Goal: Task Accomplishment & Management: Use online tool/utility

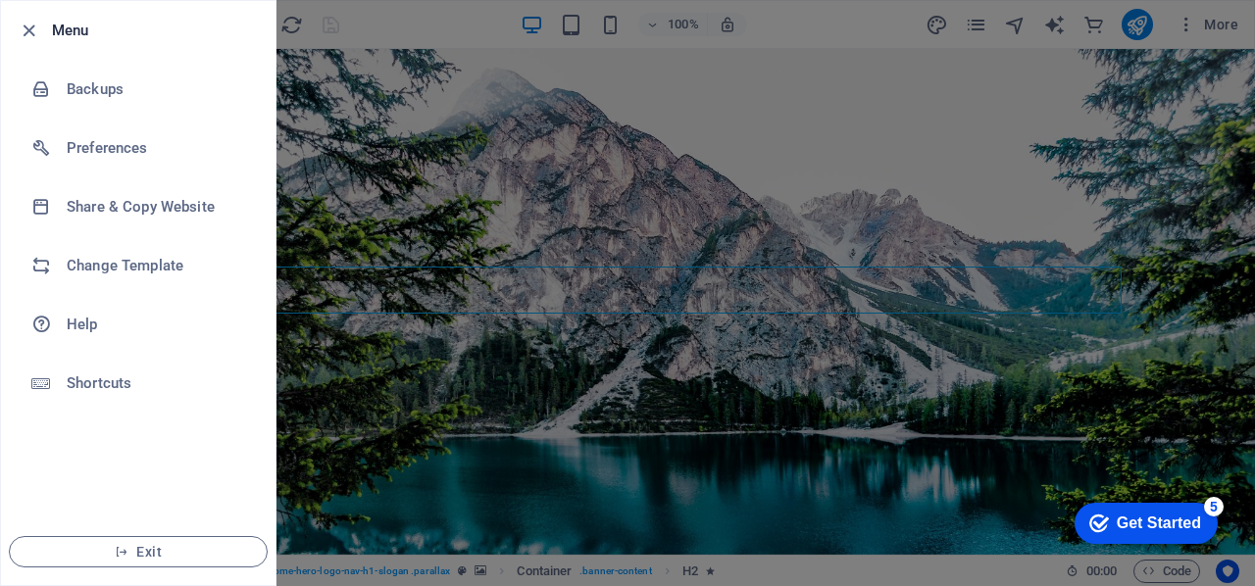
click at [0, 0] on div at bounding box center [0, 0] width 0 height 0
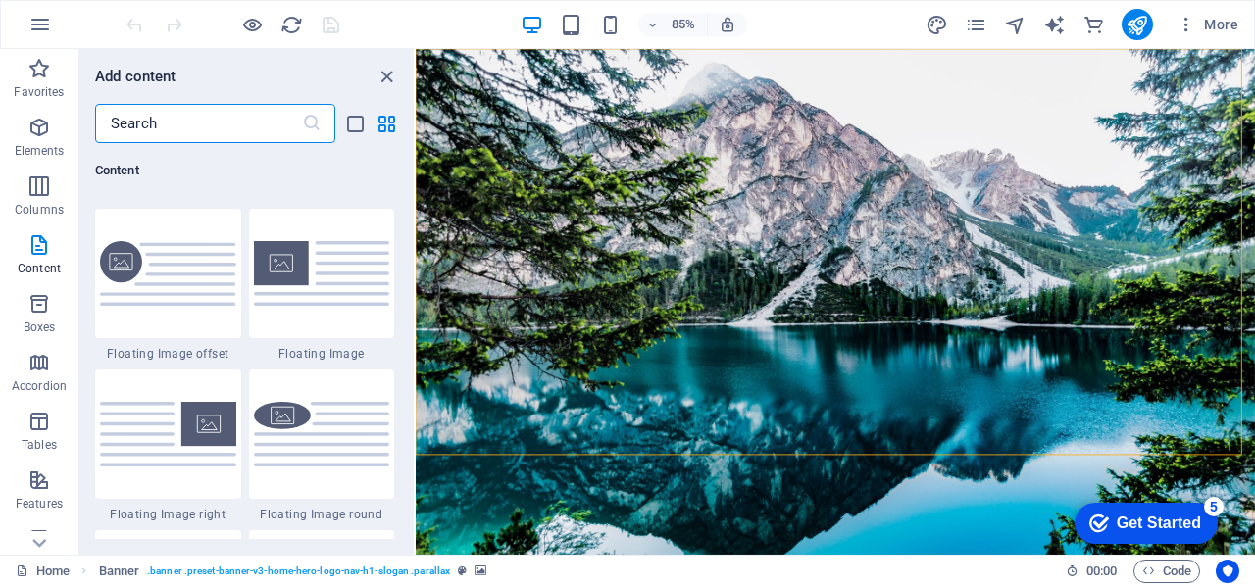
scroll to position [4421, 0]
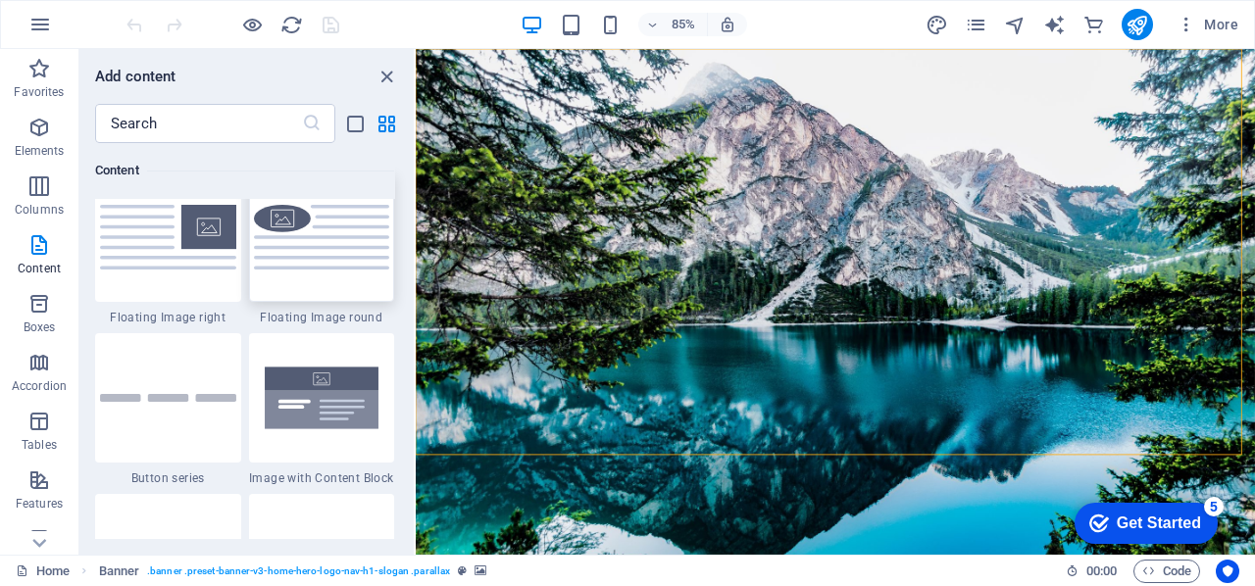
click at [337, 247] on img at bounding box center [322, 237] width 136 height 64
click at [416, 260] on div "Drag here to replace the existing content. Press “Ctrl” if you want to create a…" at bounding box center [835, 302] width 839 height 506
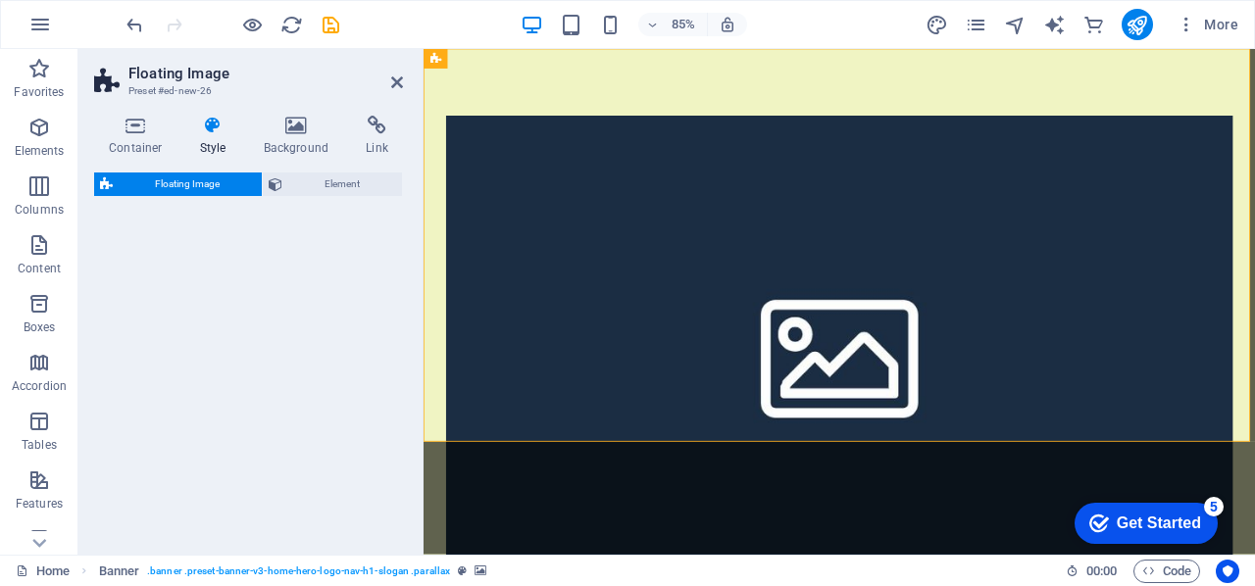
select select "%"
select select "rem"
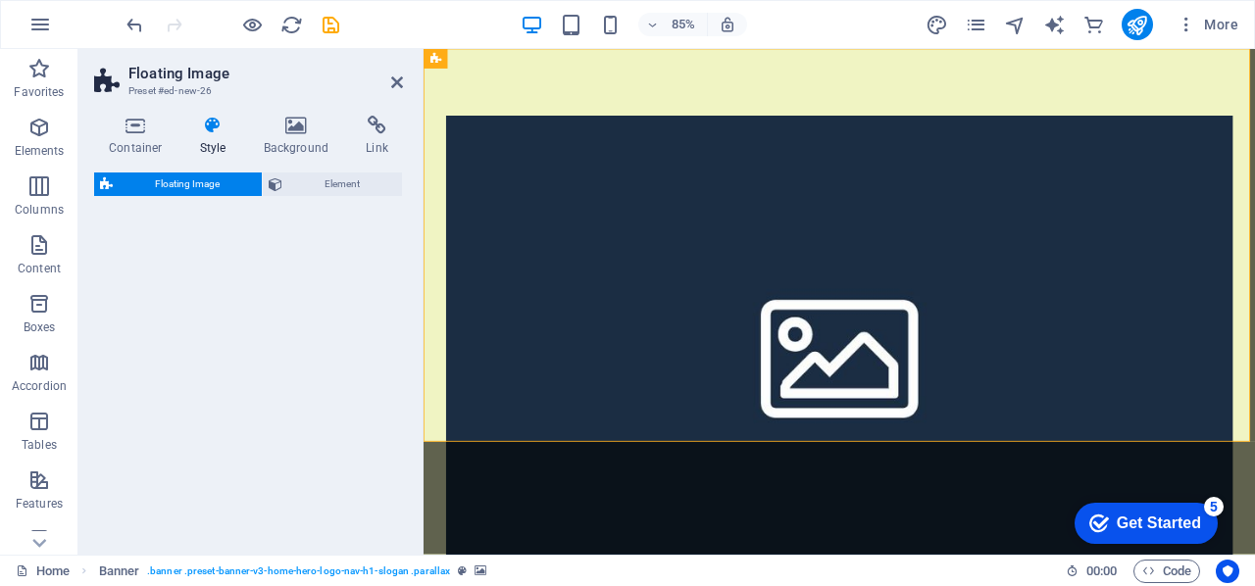
select select "%"
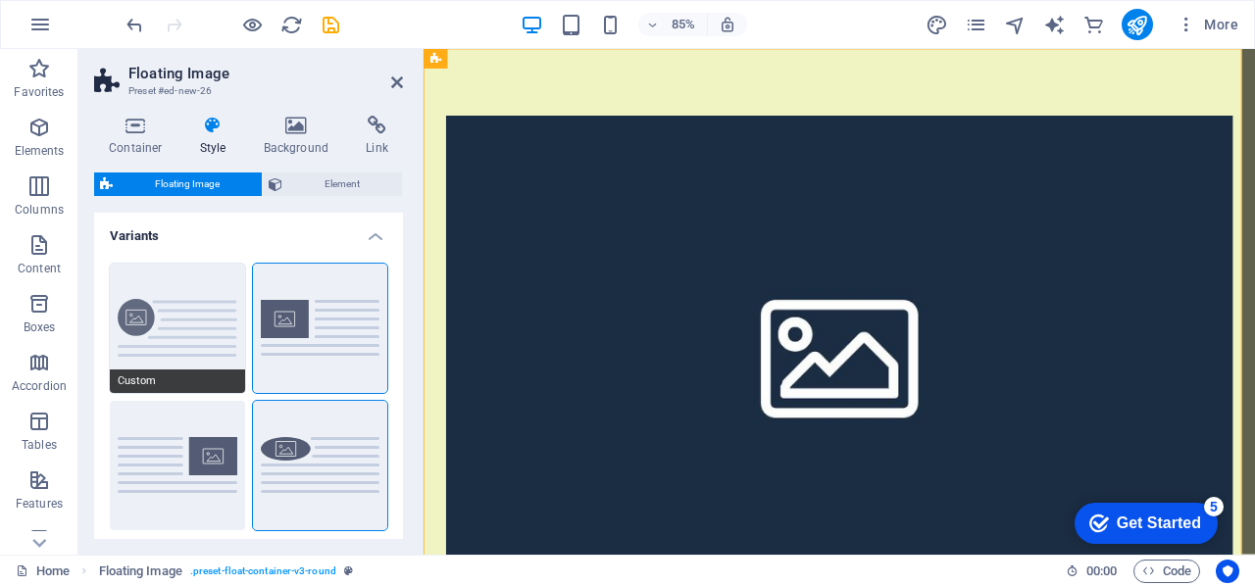
click at [208, 317] on button "Custom" at bounding box center [177, 328] width 135 height 129
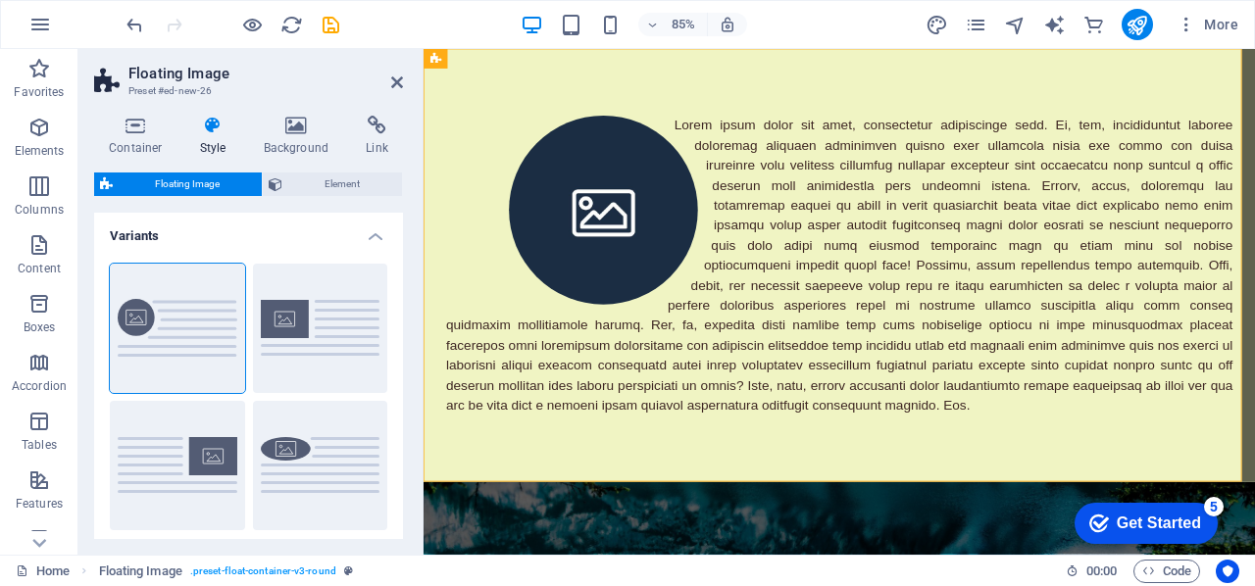
click at [378, 242] on h4 "Variants" at bounding box center [248, 230] width 309 height 35
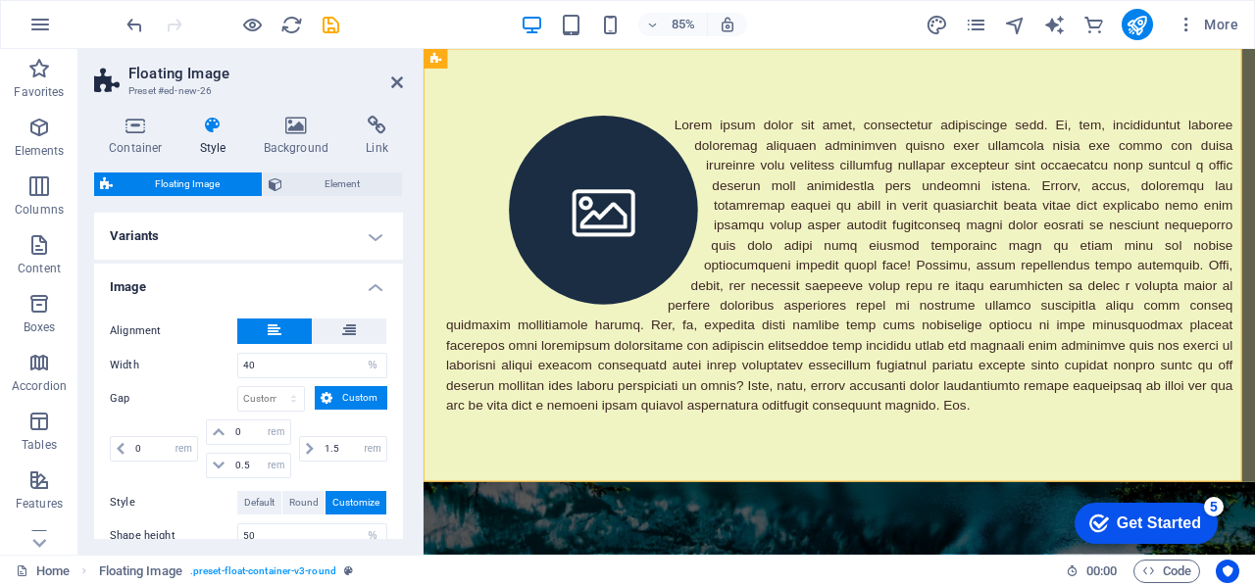
click at [378, 242] on h4 "Variants" at bounding box center [248, 236] width 309 height 47
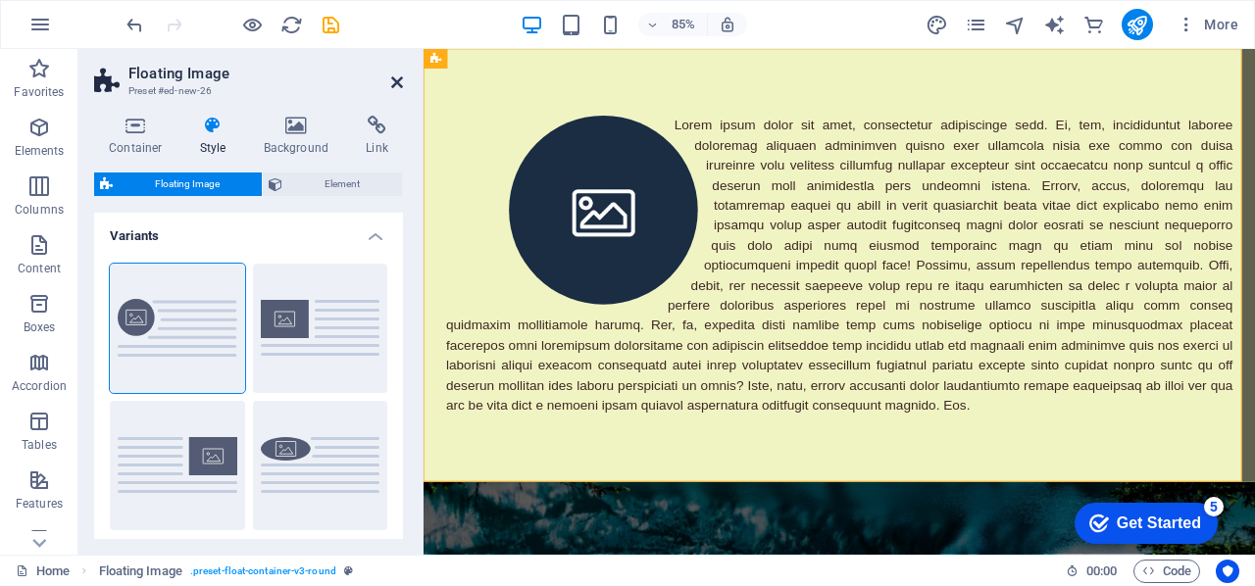
click at [396, 86] on icon at bounding box center [397, 82] width 12 height 16
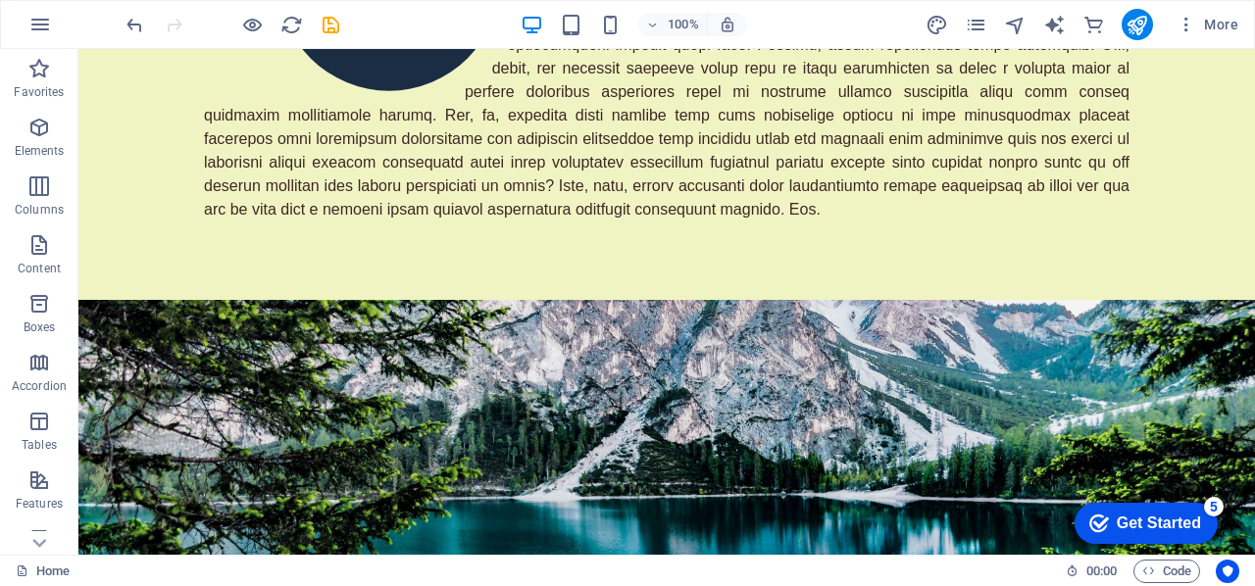
scroll to position [0, 0]
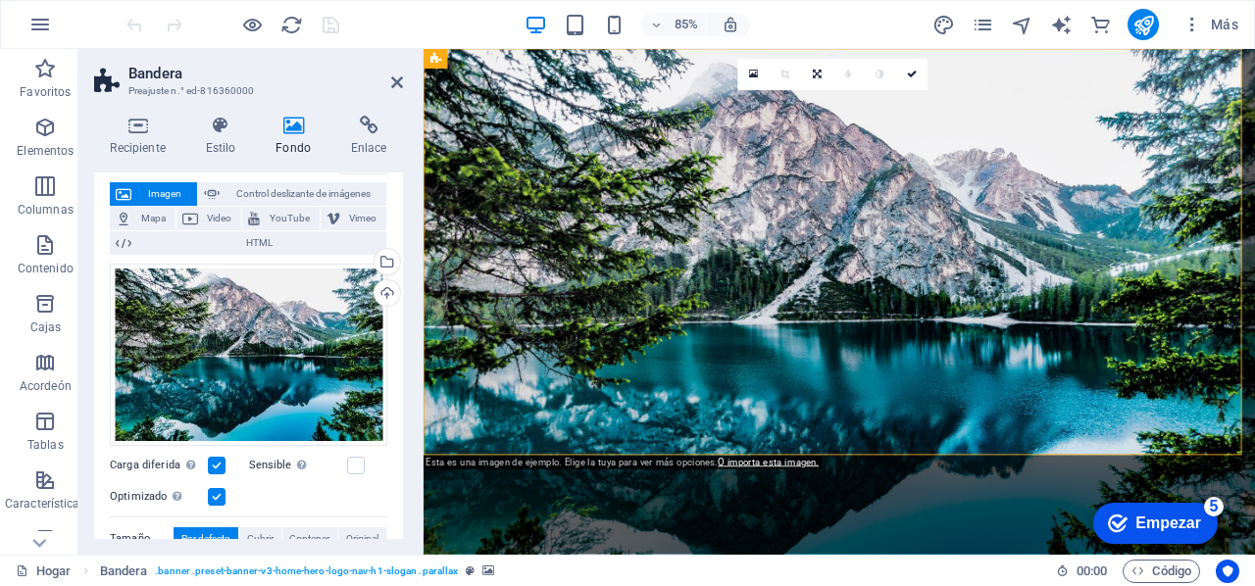
scroll to position [108, 0]
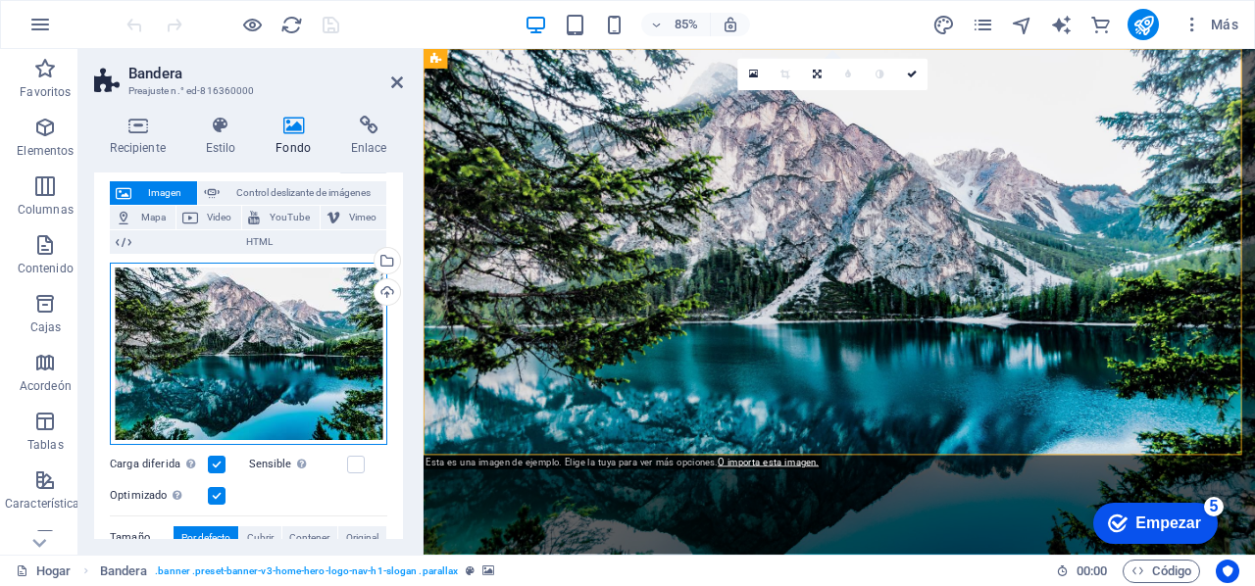
click at [290, 365] on div "Arrastre los archivos aquí, haga clic para elegir archivos o seleccione archivo…" at bounding box center [248, 354] width 277 height 182
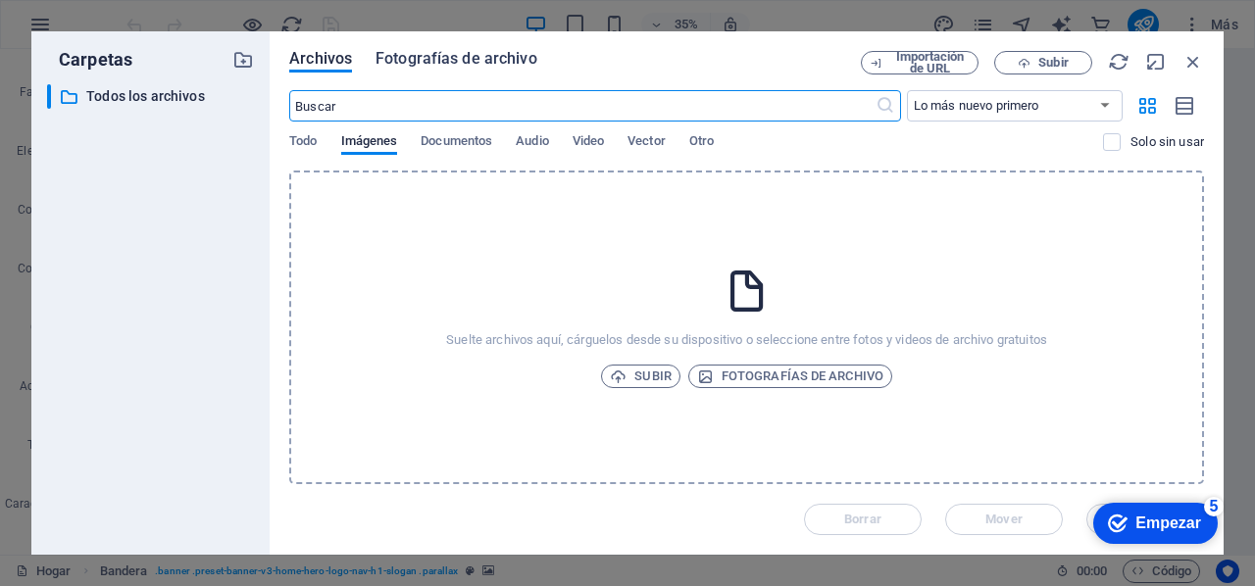
click at [430, 62] on font "Fotografías de archivo" at bounding box center [456, 58] width 162 height 19
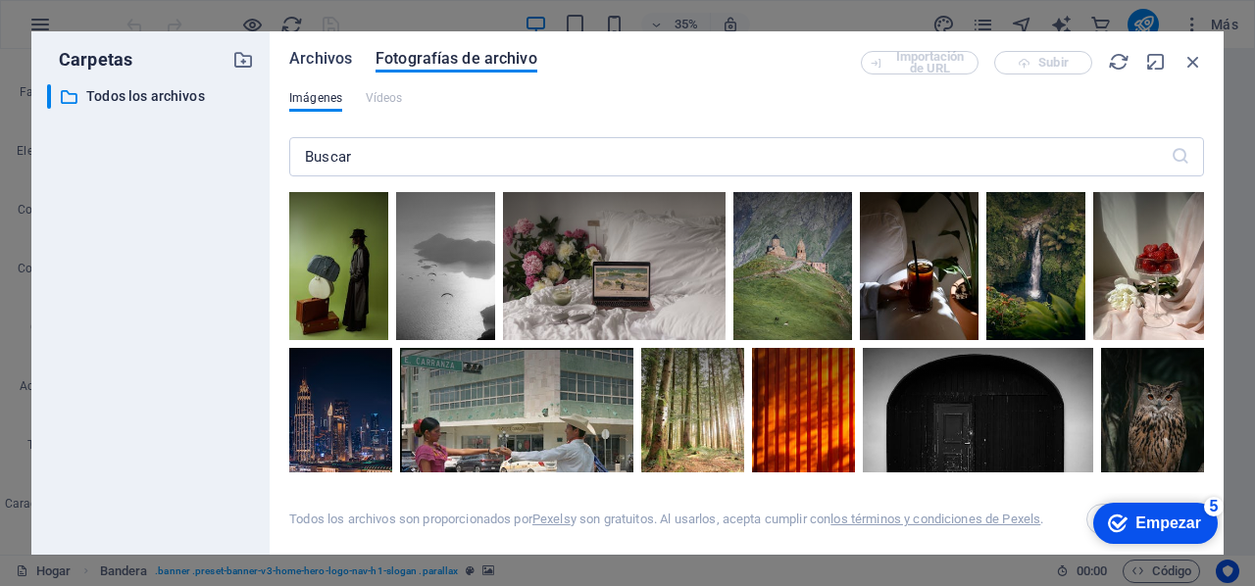
click at [330, 62] on font "Archivos" at bounding box center [320, 58] width 63 height 19
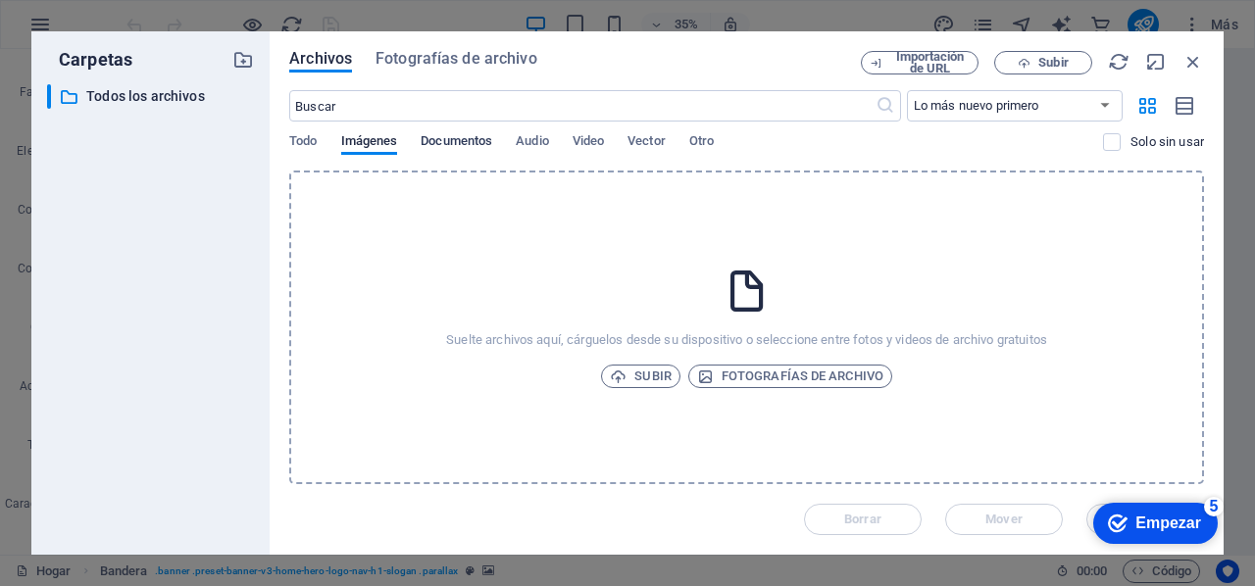
click at [442, 138] on font "Documentos" at bounding box center [457, 140] width 72 height 15
click at [159, 97] on font "Todos los archivos" at bounding box center [145, 96] width 119 height 16
click at [1191, 67] on icon "button" at bounding box center [1193, 62] width 22 height 22
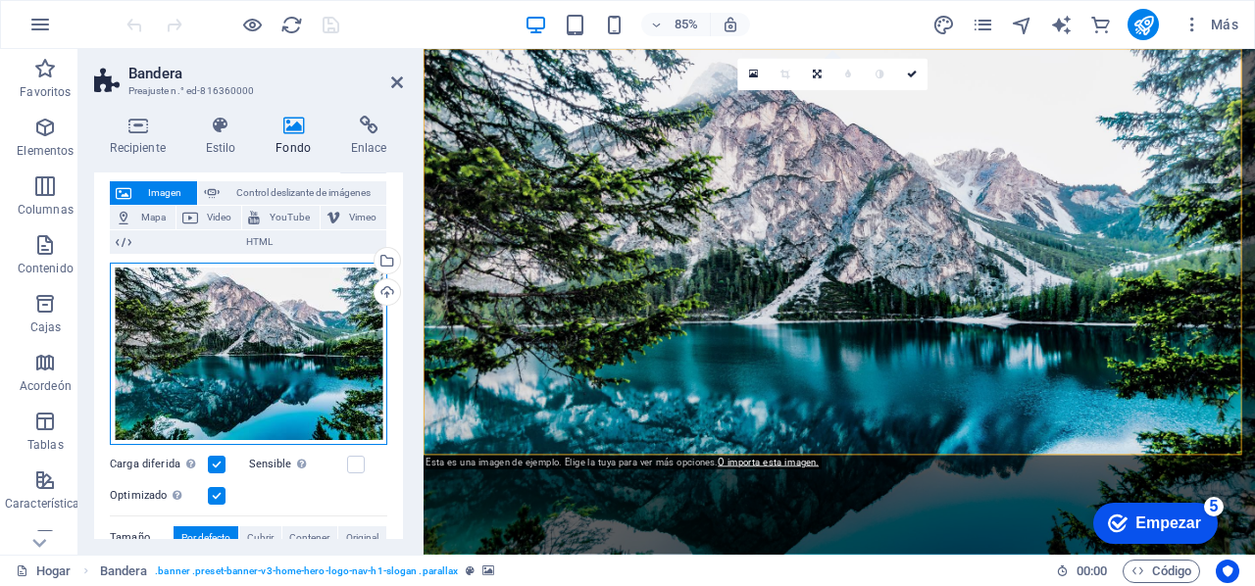
click at [260, 330] on div "Arrastre los archivos aquí, haga clic para elegir archivos o seleccione archivo…" at bounding box center [248, 354] width 277 height 182
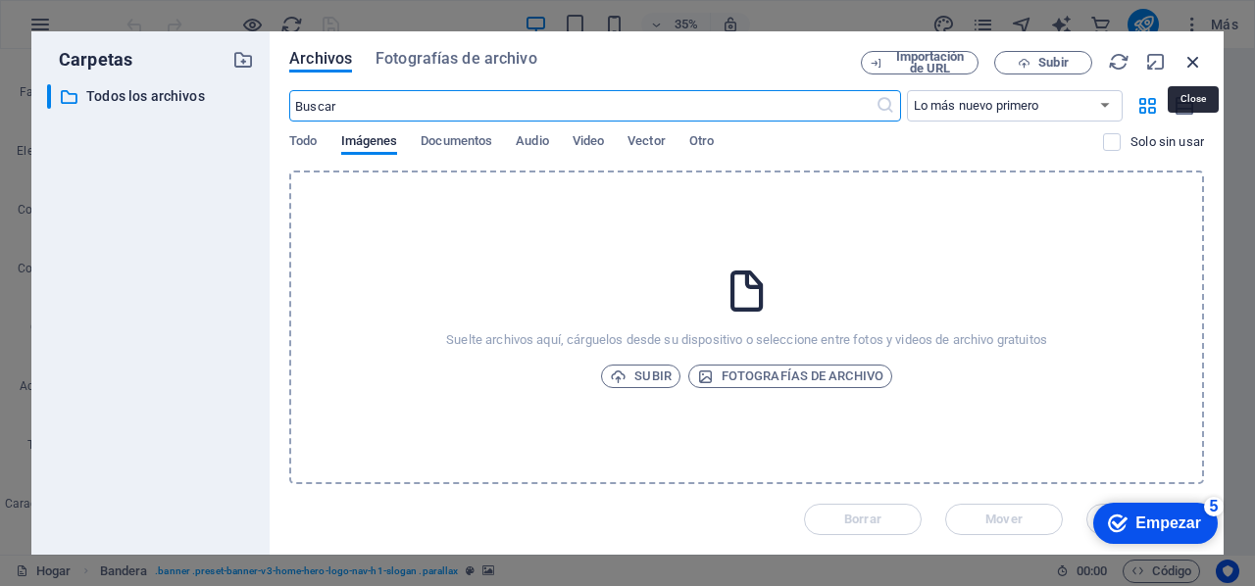
click at [1189, 63] on icon "button" at bounding box center [1193, 62] width 22 height 22
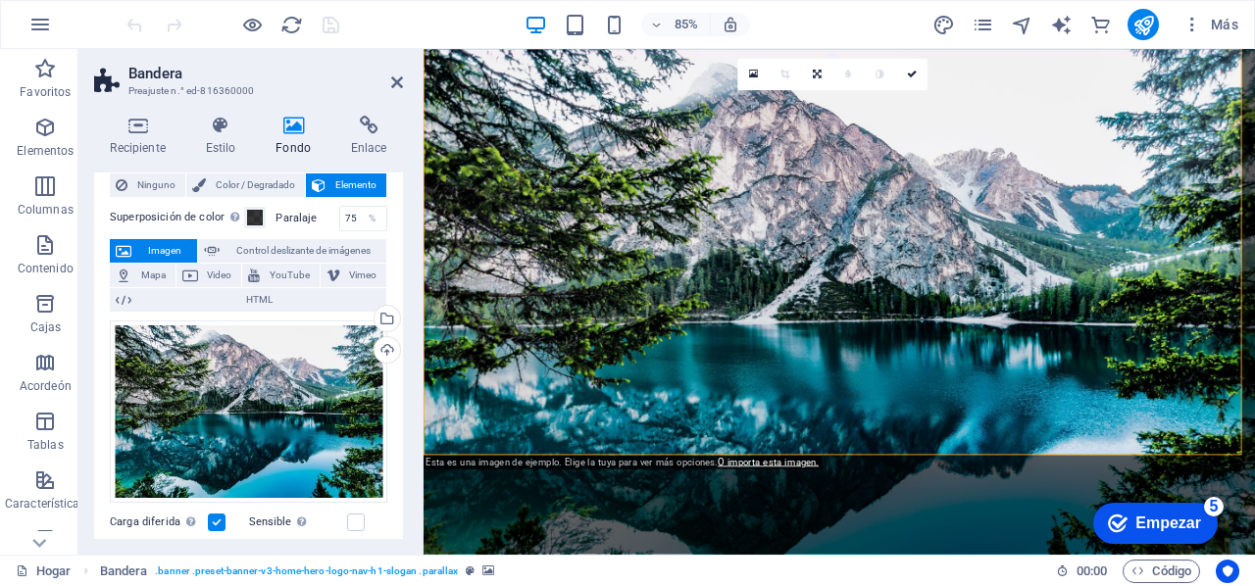
scroll to position [0, 0]
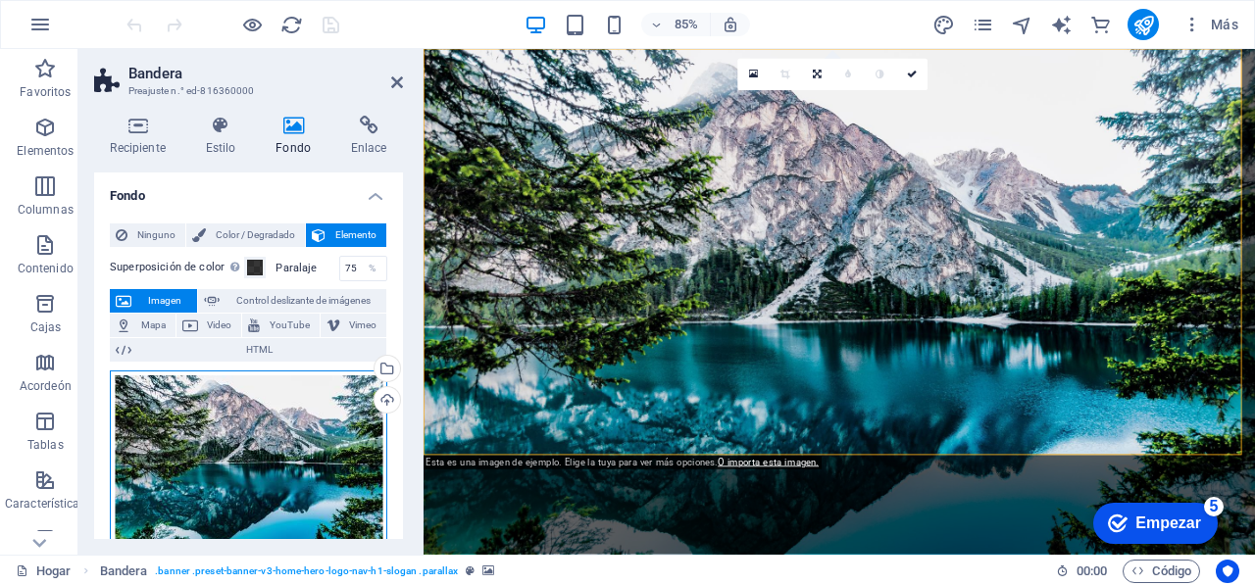
click at [253, 412] on div "Arrastre los archivos aquí, haga clic para elegir archivos o seleccione archivo…" at bounding box center [248, 462] width 277 height 182
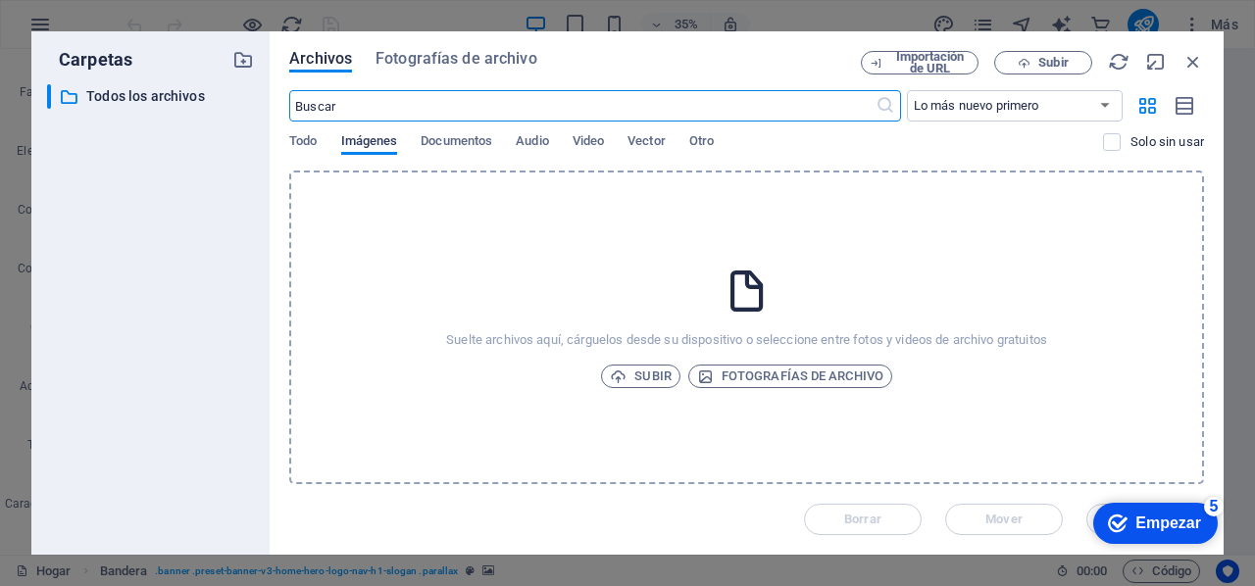
click at [367, 144] on font "Imágenes" at bounding box center [369, 140] width 57 height 15
click at [424, 62] on font "Fotografías de archivo" at bounding box center [456, 58] width 162 height 19
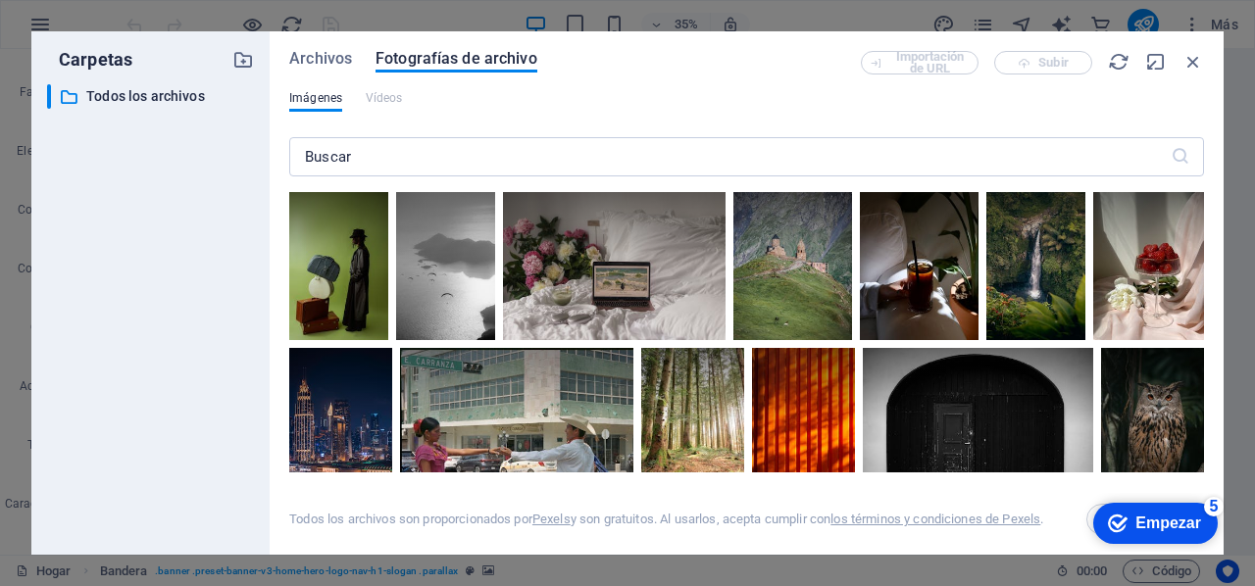
drag, startPoint x: 1204, startPoint y: 216, endPoint x: 1204, endPoint y: 235, distance: 19.6
click at [1204, 235] on div "Archivos Fotografías de archivo Importación de URL Subir Imágenes Vídeos ​ Todo…" at bounding box center [747, 292] width 954 height 523
drag, startPoint x: 1199, startPoint y: 200, endPoint x: 1199, endPoint y: 219, distance: 18.6
click at [1199, 219] on div at bounding box center [1148, 229] width 111 height 74
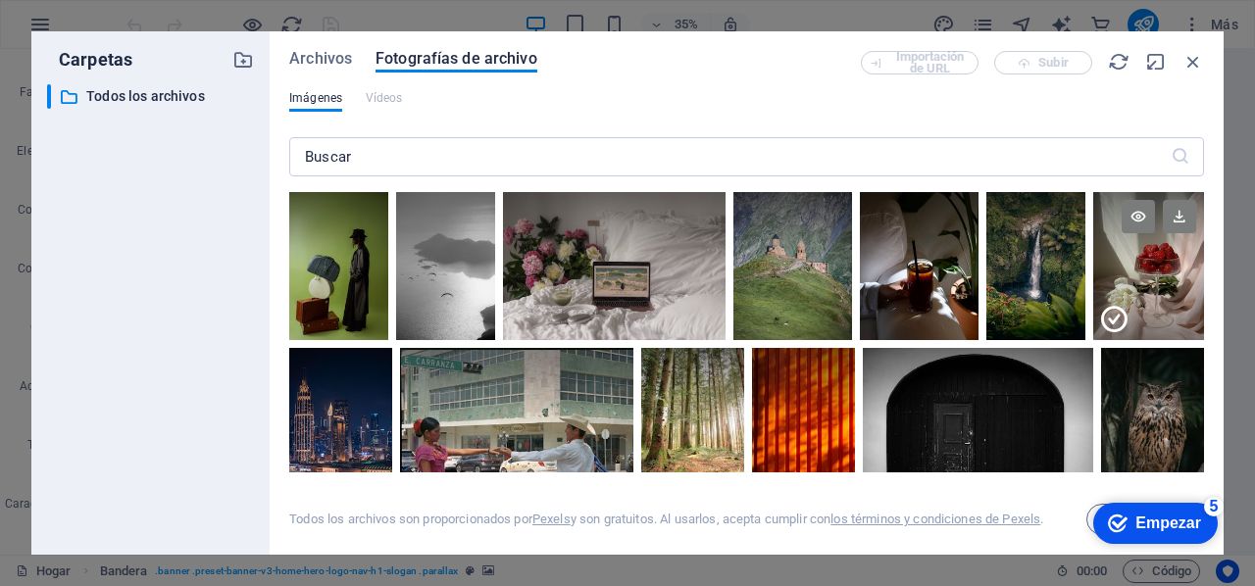
click at [1111, 319] on icon at bounding box center [1113, 319] width 31 height 31
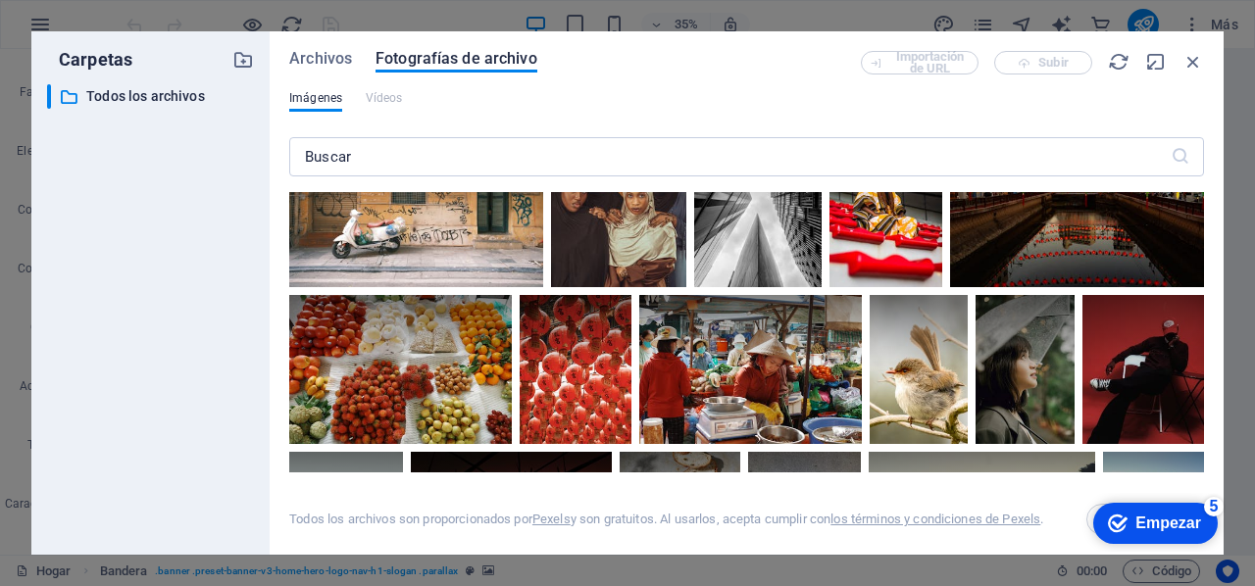
scroll to position [2819, 0]
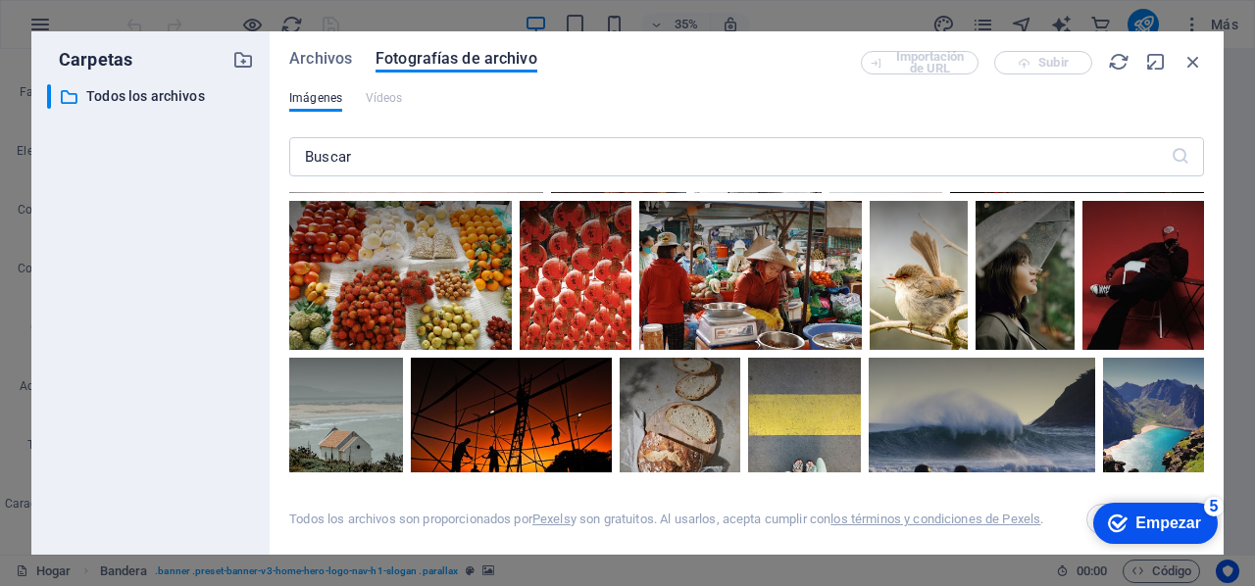
click at [1204, 398] on div "Archivos Fotografías de archivo Importación de URL Subir Imágenes Vídeos ​ Todo…" at bounding box center [747, 292] width 954 height 523
drag, startPoint x: 1204, startPoint y: 312, endPoint x: 1206, endPoint y: 325, distance: 13.9
click at [1206, 325] on div "Archivos Fotografías de archivo Importación de URL Subir Imágenes Vídeos ​ Todo…" at bounding box center [747, 292] width 954 height 523
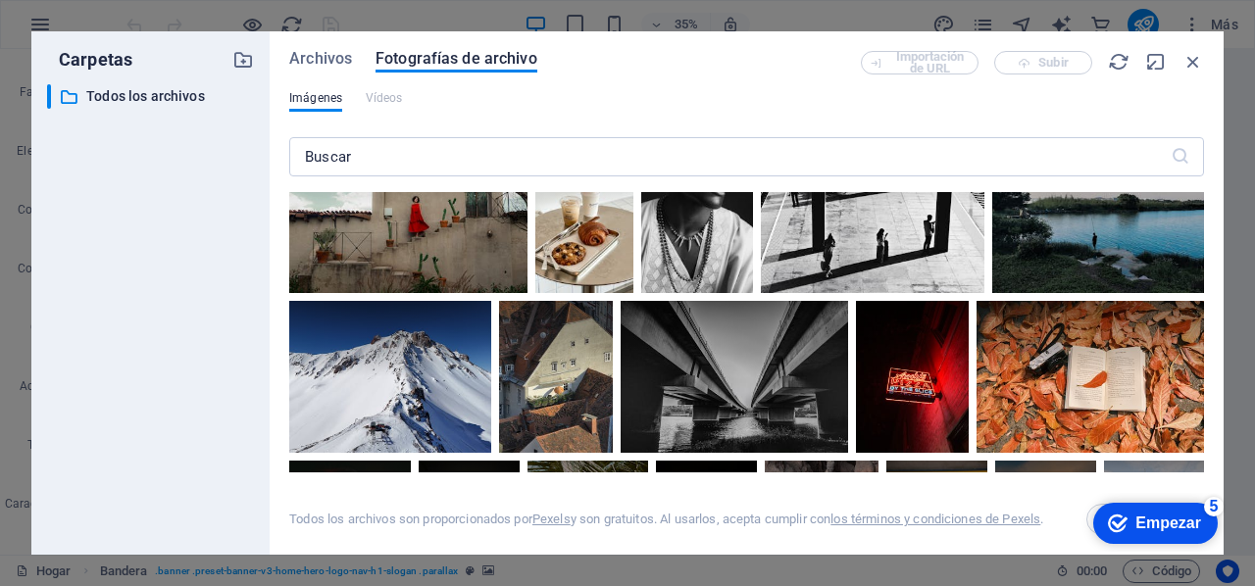
scroll to position [3586, 0]
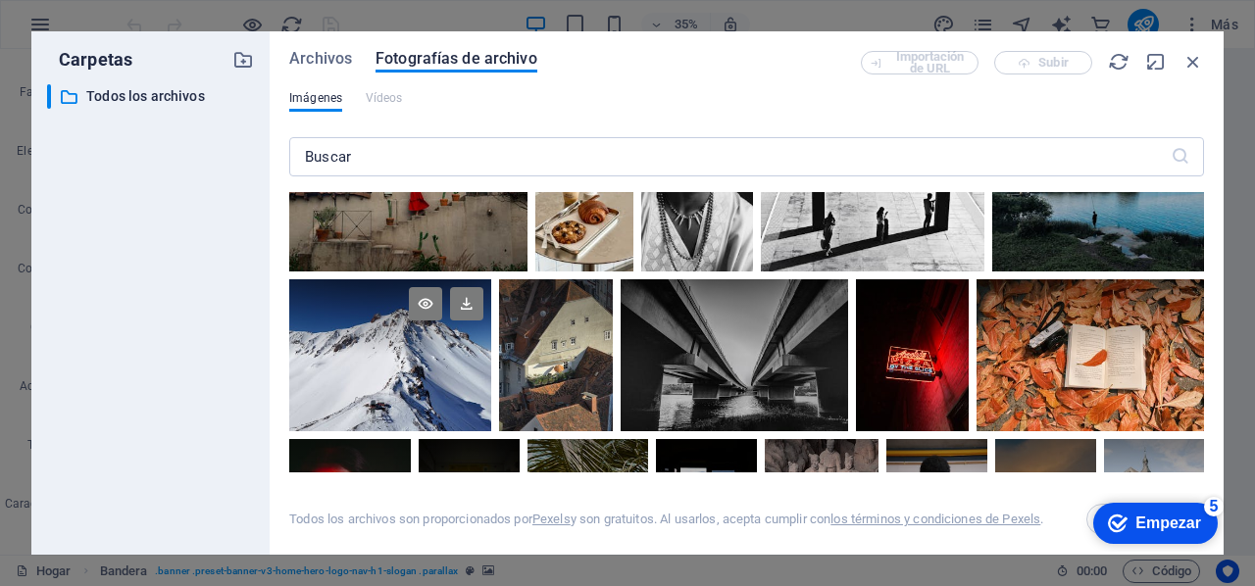
click at [429, 364] on div at bounding box center [390, 355] width 202 height 152
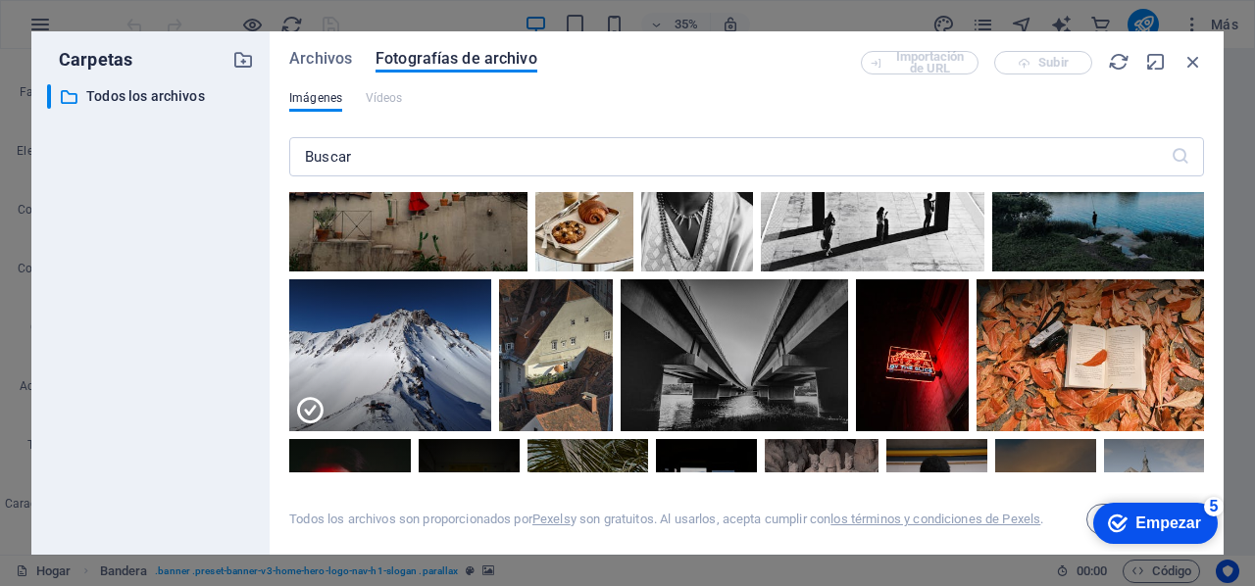
click at [1174, 520] on font "Empezar" at bounding box center [1168, 523] width 66 height 17
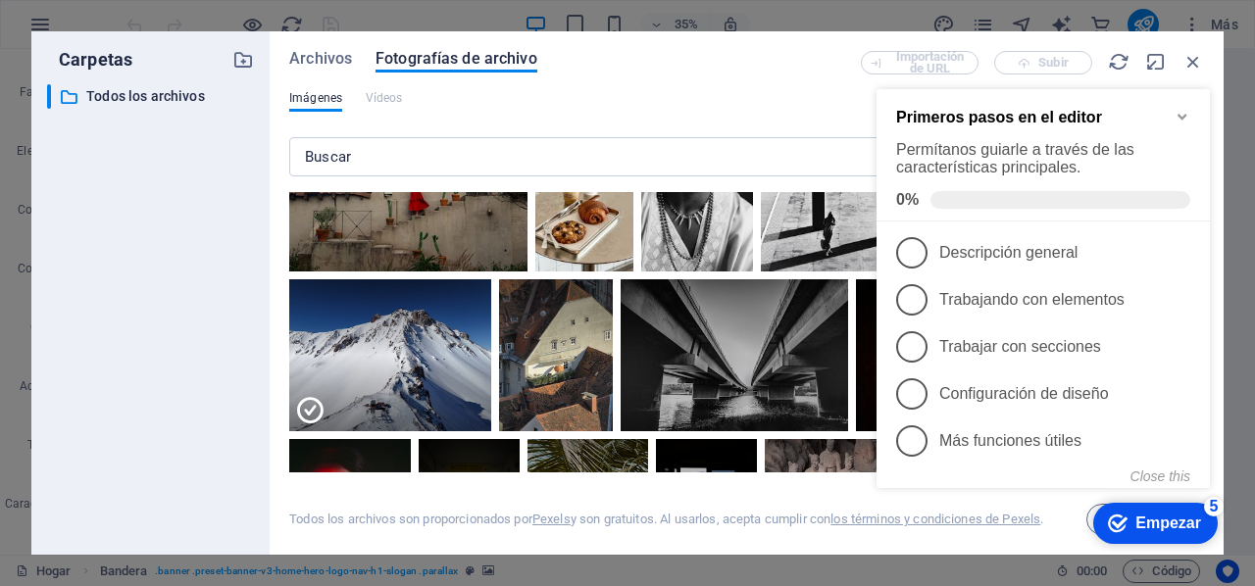
click at [1028, 535] on div "checkmark Empezar 5 Primeros pasos en el editor Permítanos guiarle a través de …" at bounding box center [1046, 309] width 357 height 486
click at [949, 520] on div "checkmark Empezar 5 Primeros pasos en el editor Permítanos guiarle a través de …" at bounding box center [1046, 309] width 357 height 486
click at [1180, 110] on icon "Minimize checklist" at bounding box center [1182, 117] width 16 height 16
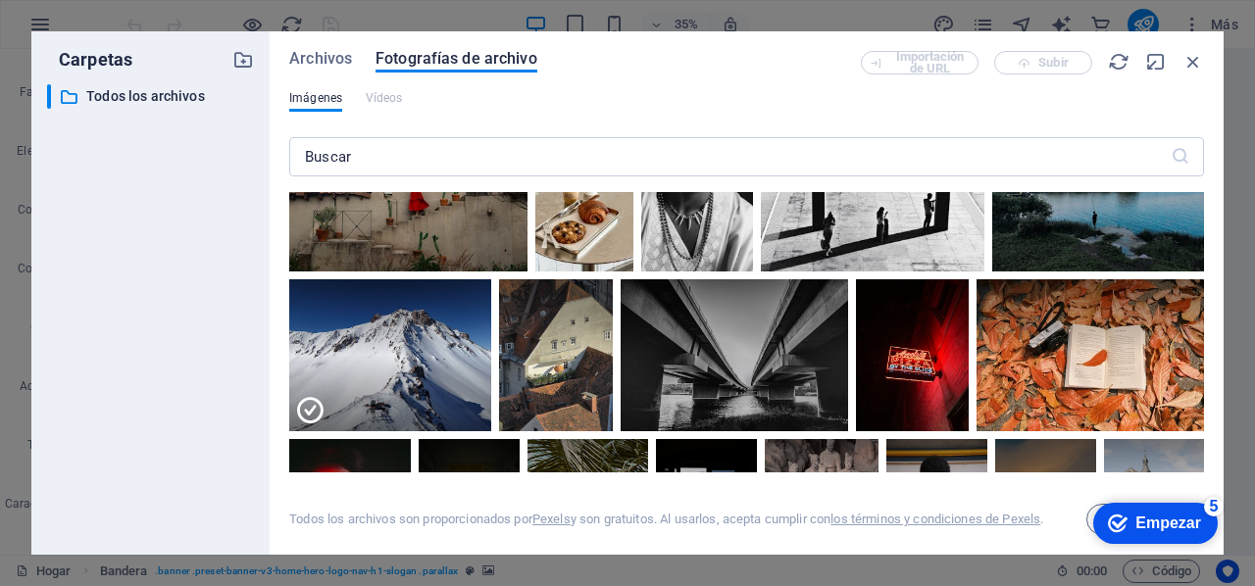
drag, startPoint x: 1035, startPoint y: 519, endPoint x: 1040, endPoint y: 479, distance: 39.5
click at [1040, 479] on div "Todos los archivos son proporcionados por Pexels y son gratuitos. Al usarlos, a…" at bounding box center [746, 503] width 915 height 63
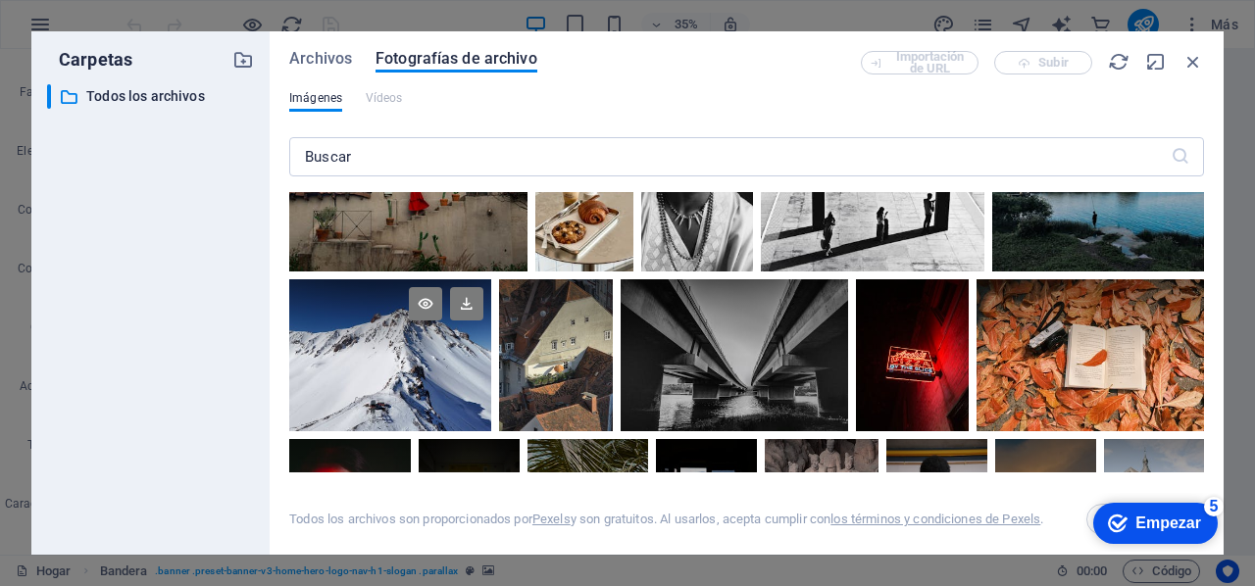
click at [399, 321] on div at bounding box center [390, 316] width 202 height 75
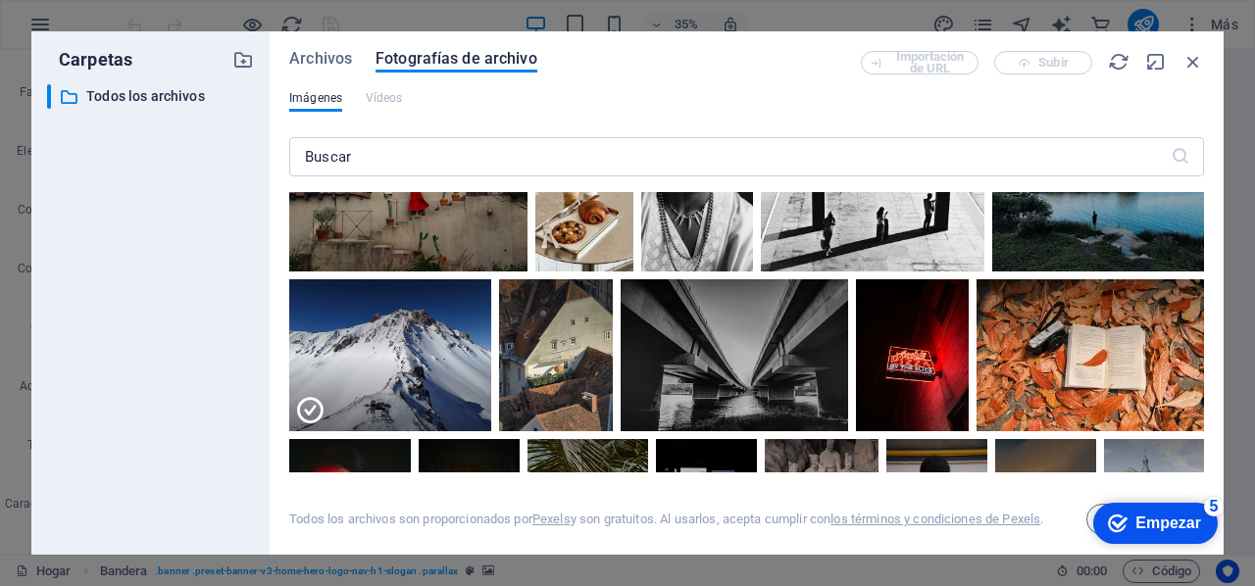
click at [1092, 521] on div "checkmark Empezar 5 Primeros pasos en el editor Permítanos guiarle a través de …" at bounding box center [1154, 522] width 142 height 59
click at [1089, 516] on div "checkmark Empezar 5 Primeros pasos en el editor Permítanos guiarle a través de …" at bounding box center [1154, 522] width 142 height 59
click at [1188, 530] on font "Empezar" at bounding box center [1168, 523] width 66 height 17
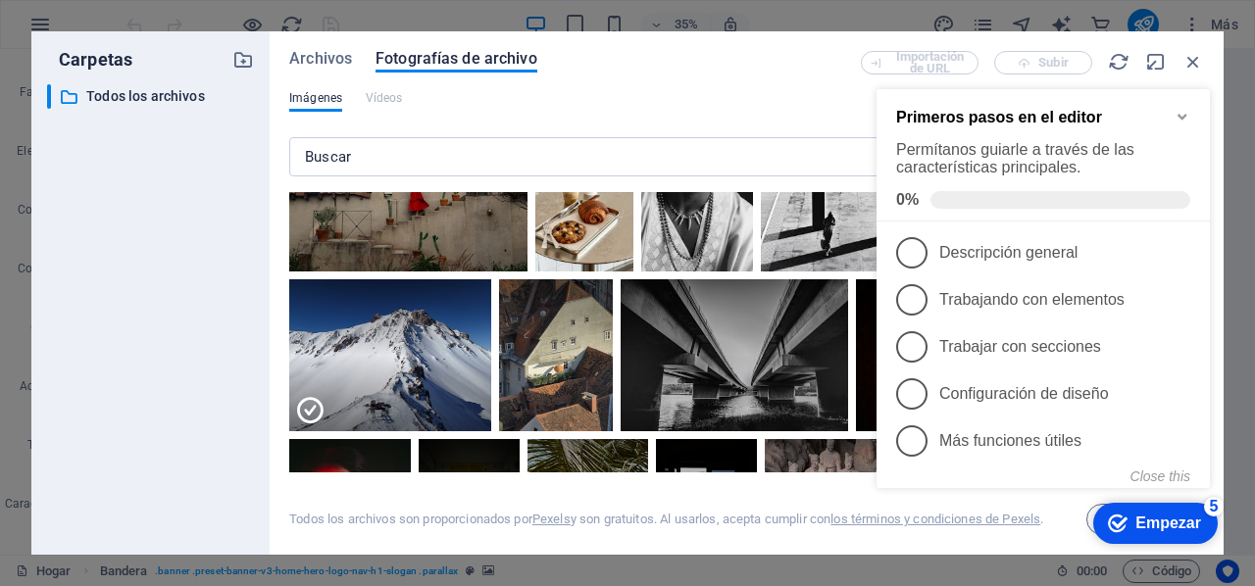
click at [1153, 523] on font "Empezar" at bounding box center [1168, 523] width 66 height 17
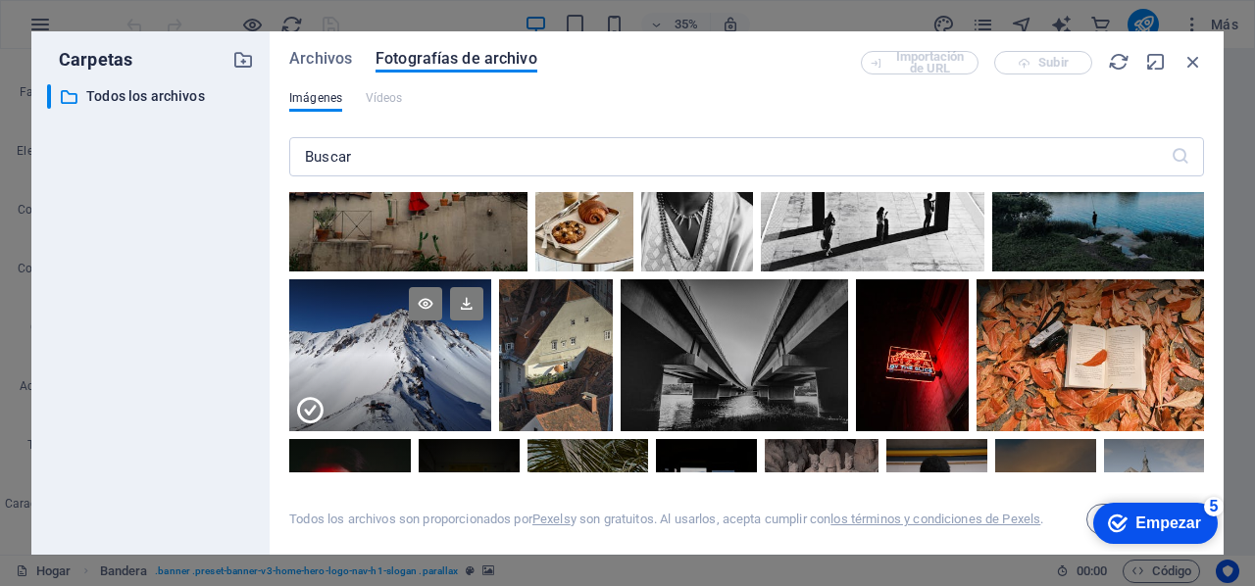
click at [432, 373] on div at bounding box center [390, 392] width 202 height 75
click at [432, 373] on div at bounding box center [390, 355] width 202 height 152
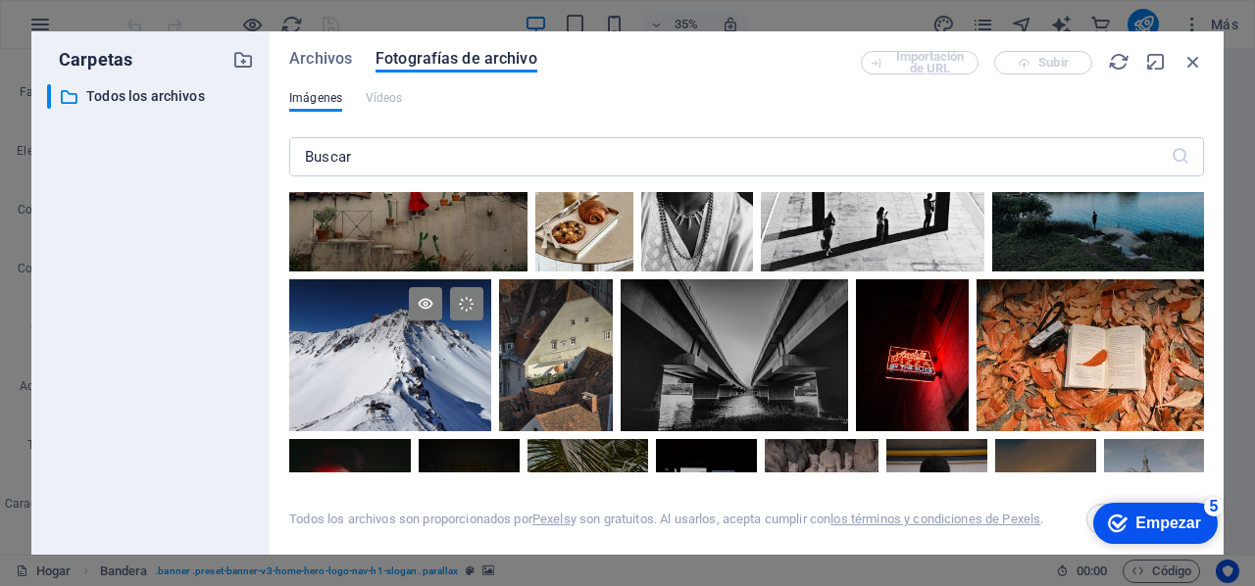
click at [432, 373] on div at bounding box center [390, 355] width 202 height 152
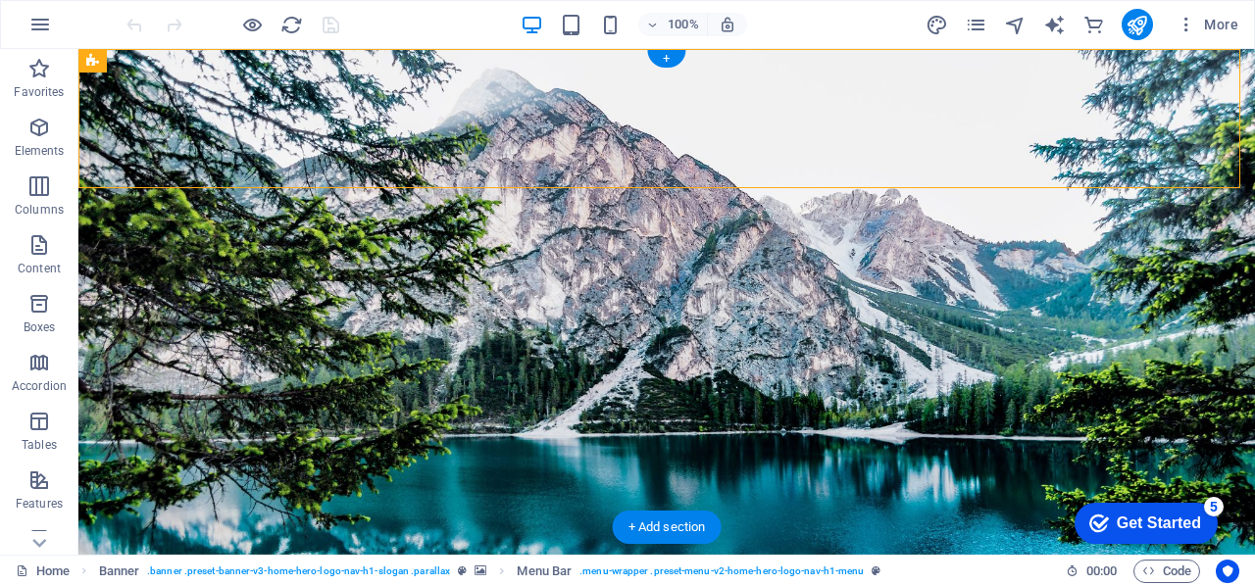
click at [155, 485] on figure at bounding box center [666, 302] width 1176 height 506
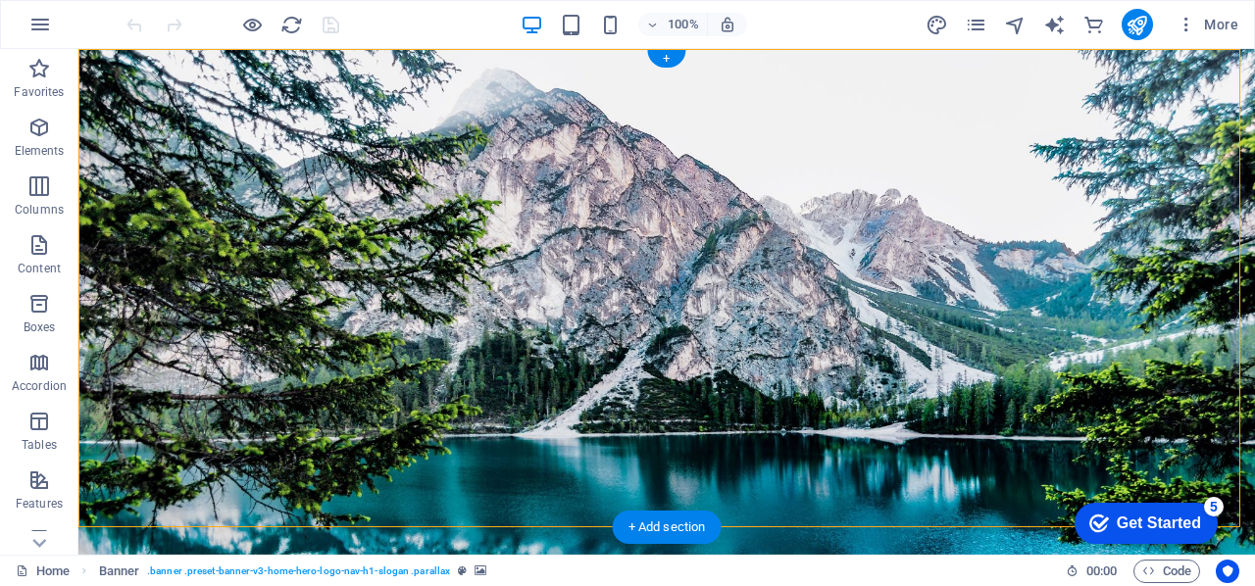
click at [155, 485] on figure at bounding box center [666, 302] width 1176 height 506
select select "vh"
select select "header"
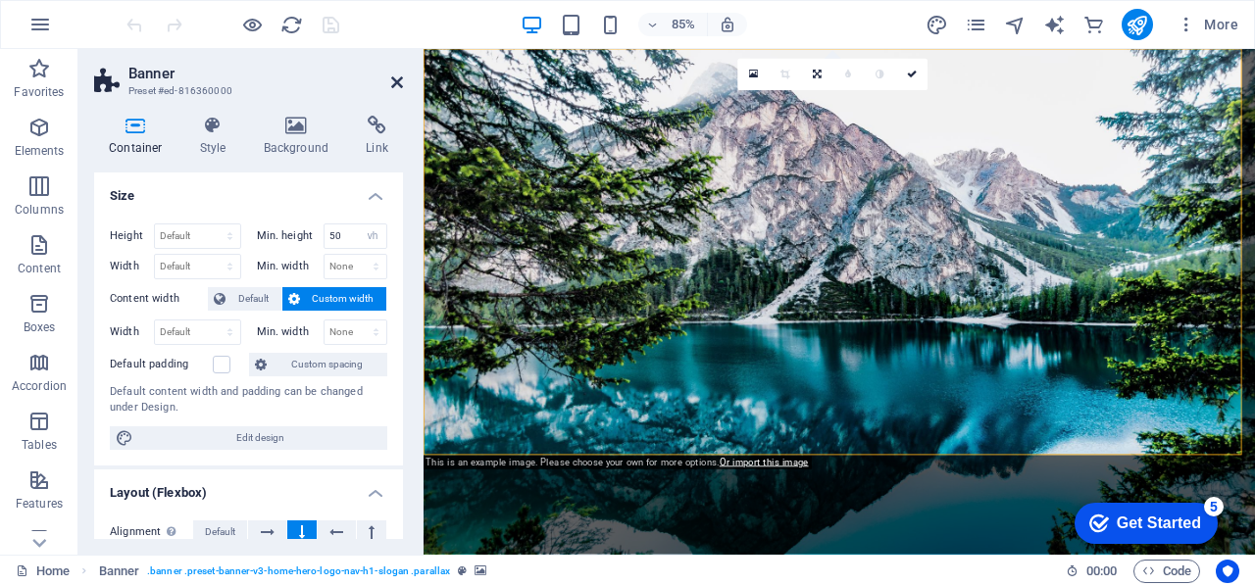
click at [394, 85] on icon at bounding box center [397, 82] width 12 height 16
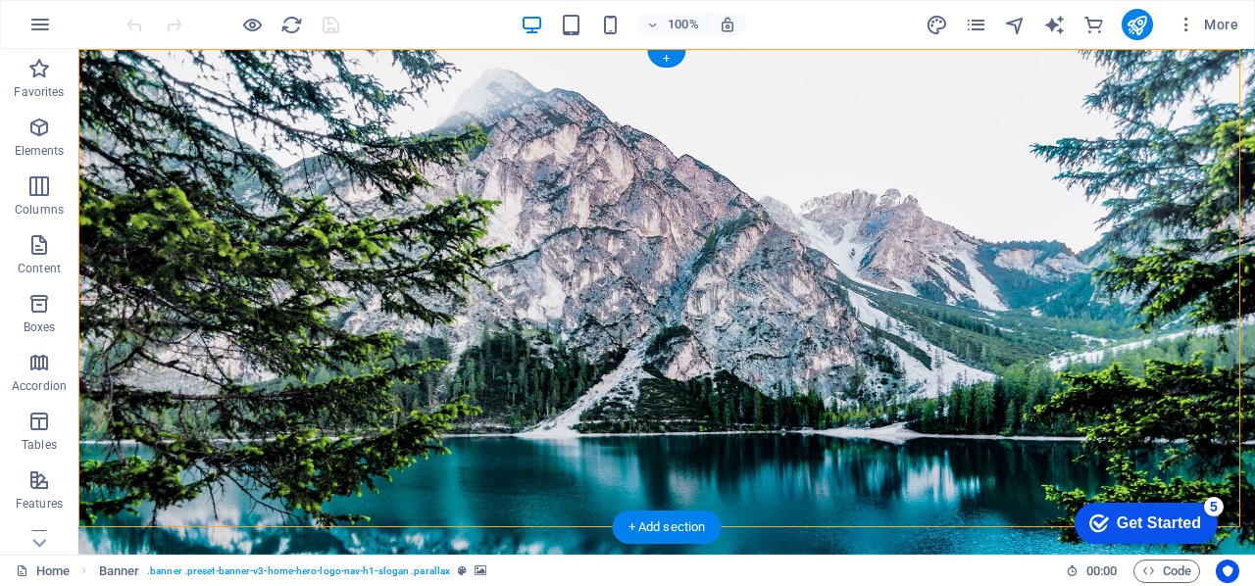
click at [146, 481] on figure at bounding box center [666, 302] width 1176 height 506
select select "vh"
select select "header"
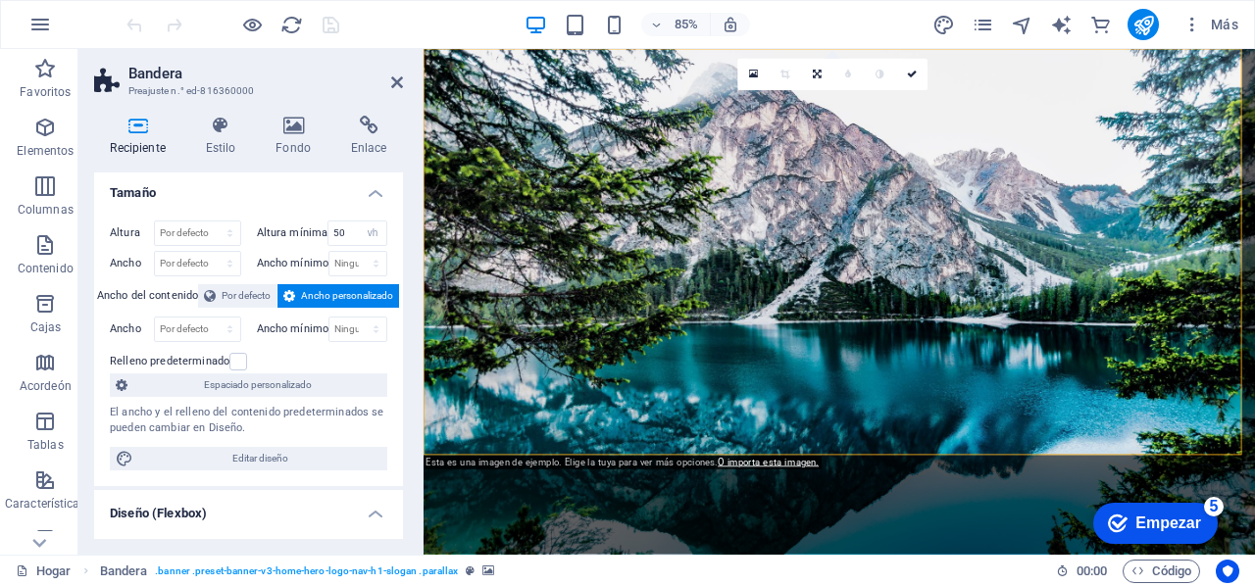
scroll to position [4, 0]
click at [223, 131] on icon at bounding box center [220, 126] width 63 height 20
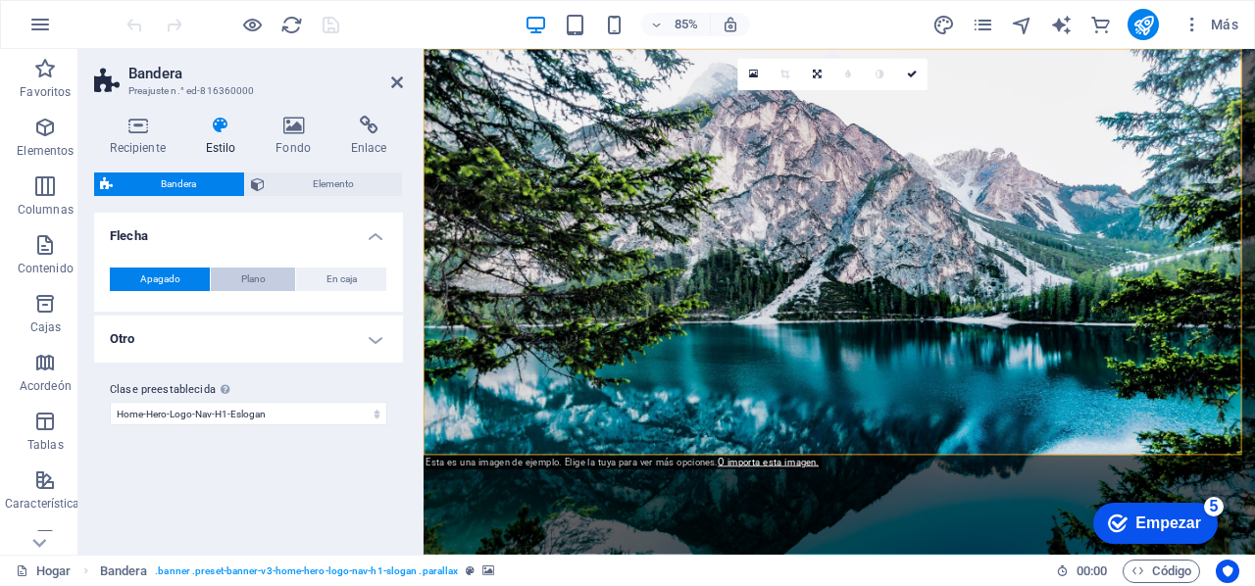
click at [257, 281] on font "Plano" at bounding box center [253, 278] width 25 height 11
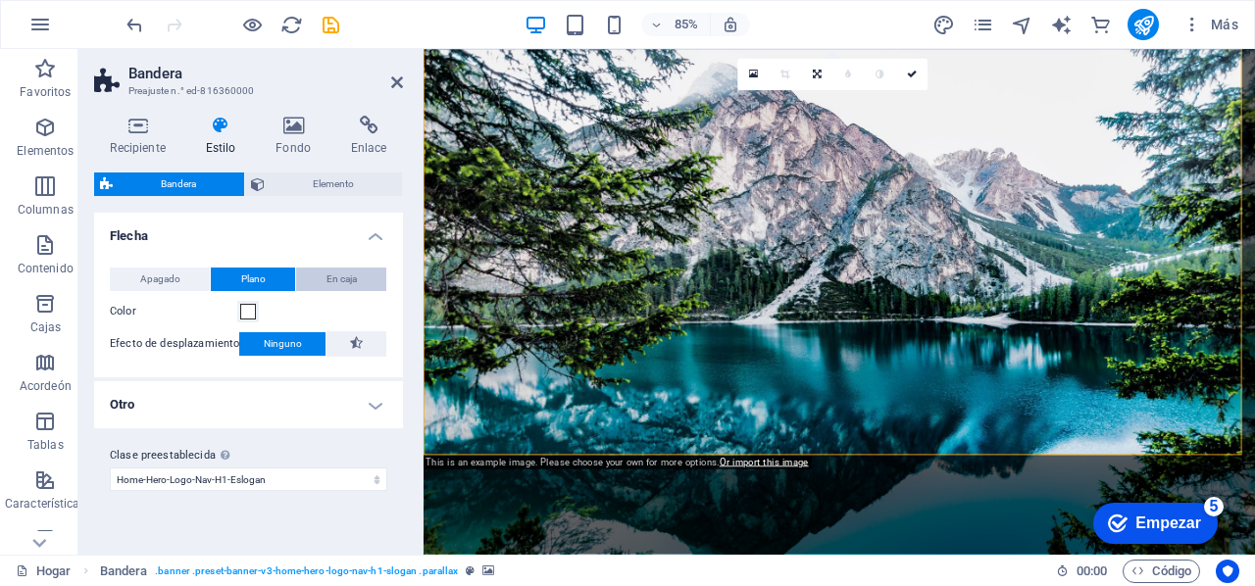
click at [322, 277] on button "En caja" at bounding box center [341, 280] width 90 height 24
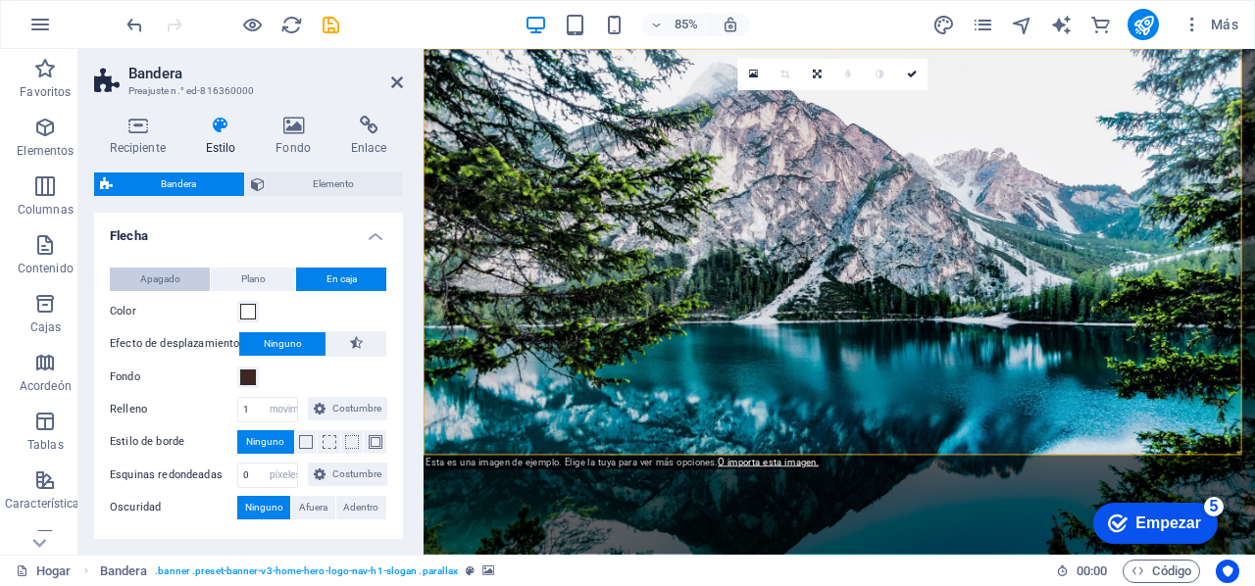
click at [169, 281] on font "Apagado" at bounding box center [160, 278] width 40 height 11
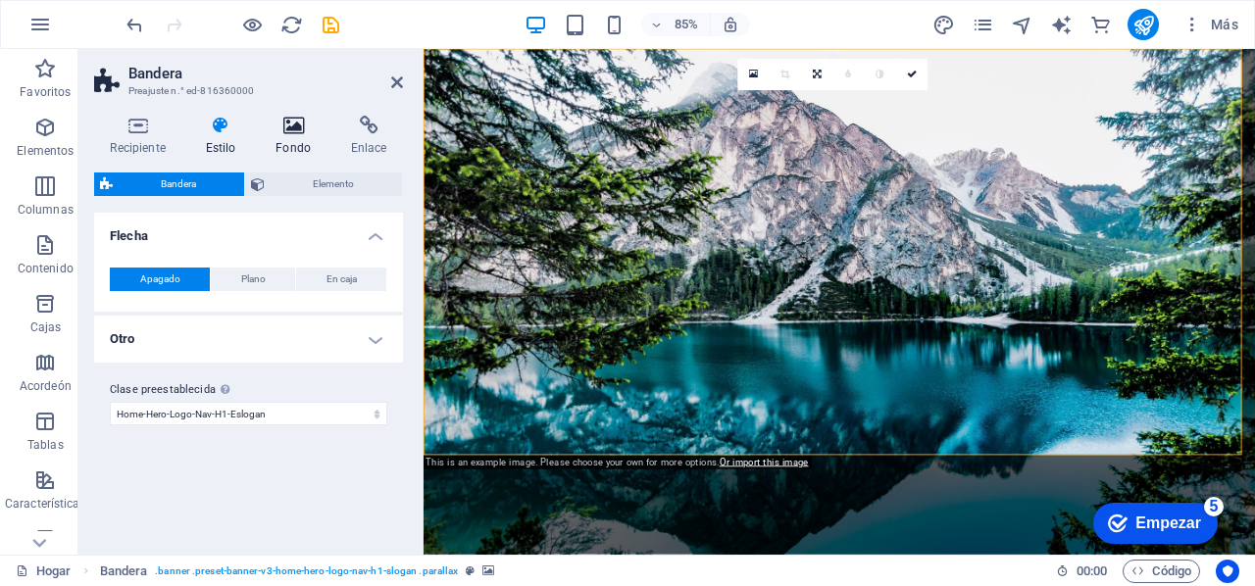
click at [283, 135] on h4 "Fondo" at bounding box center [297, 136] width 75 height 41
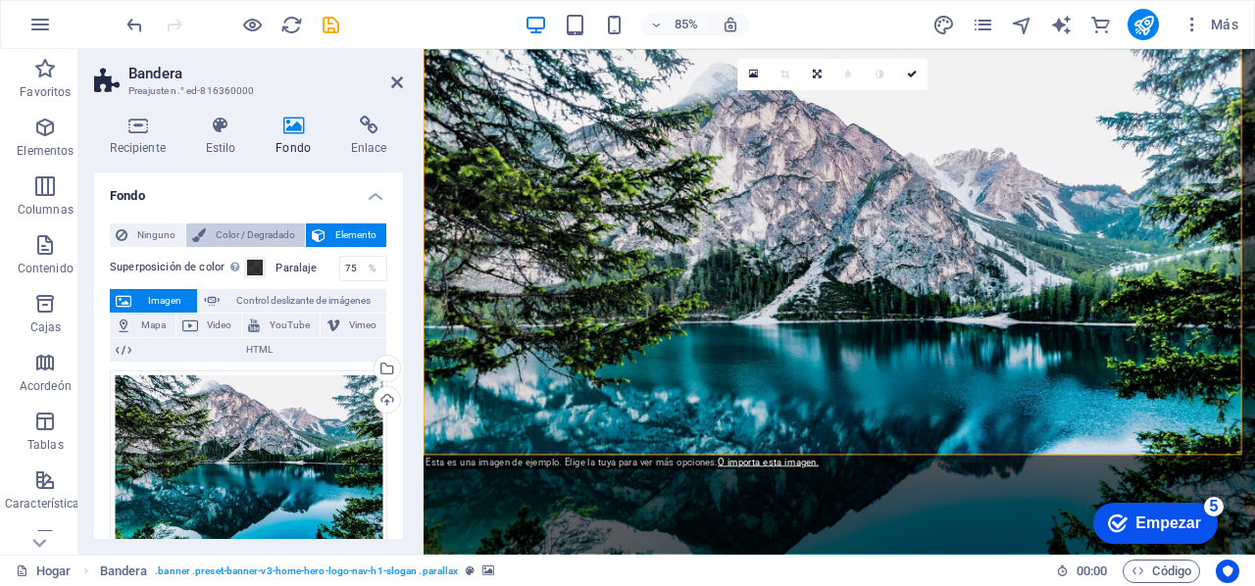
click at [255, 234] on font "Color / Degradado" at bounding box center [255, 234] width 79 height 11
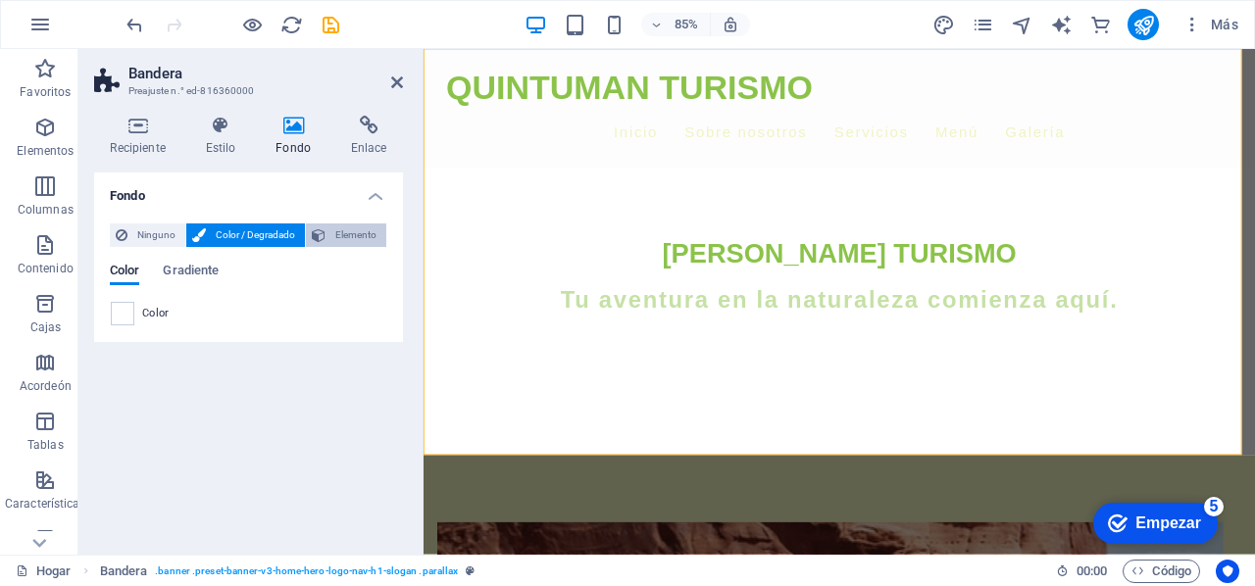
click at [325, 231] on button "Elemento" at bounding box center [346, 235] width 80 height 24
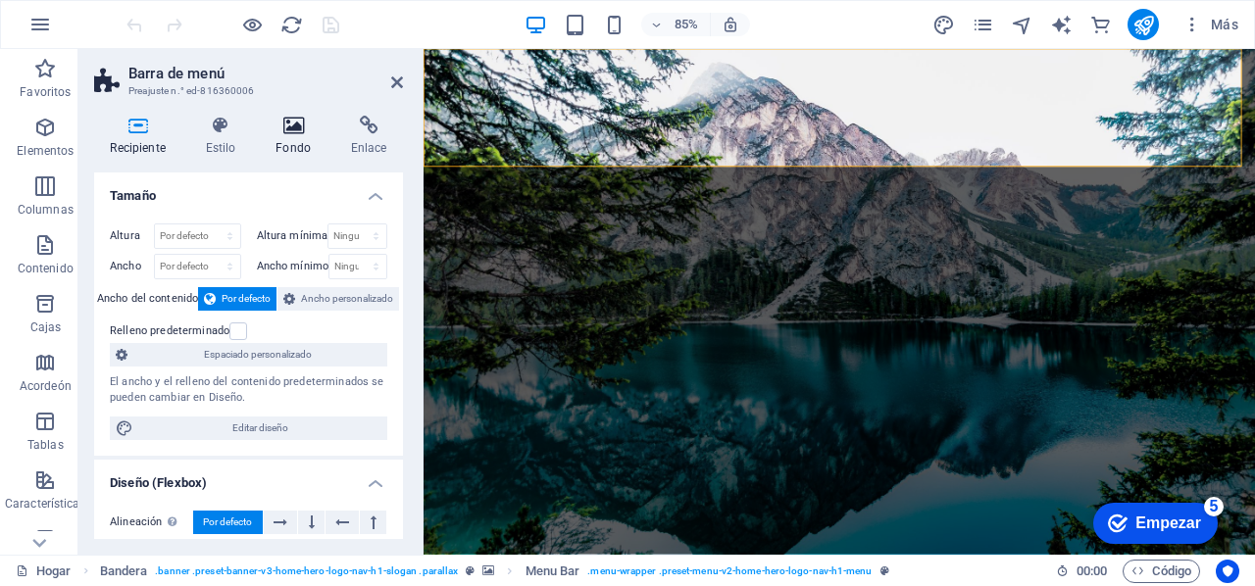
click at [302, 126] on icon at bounding box center [294, 126] width 68 height 20
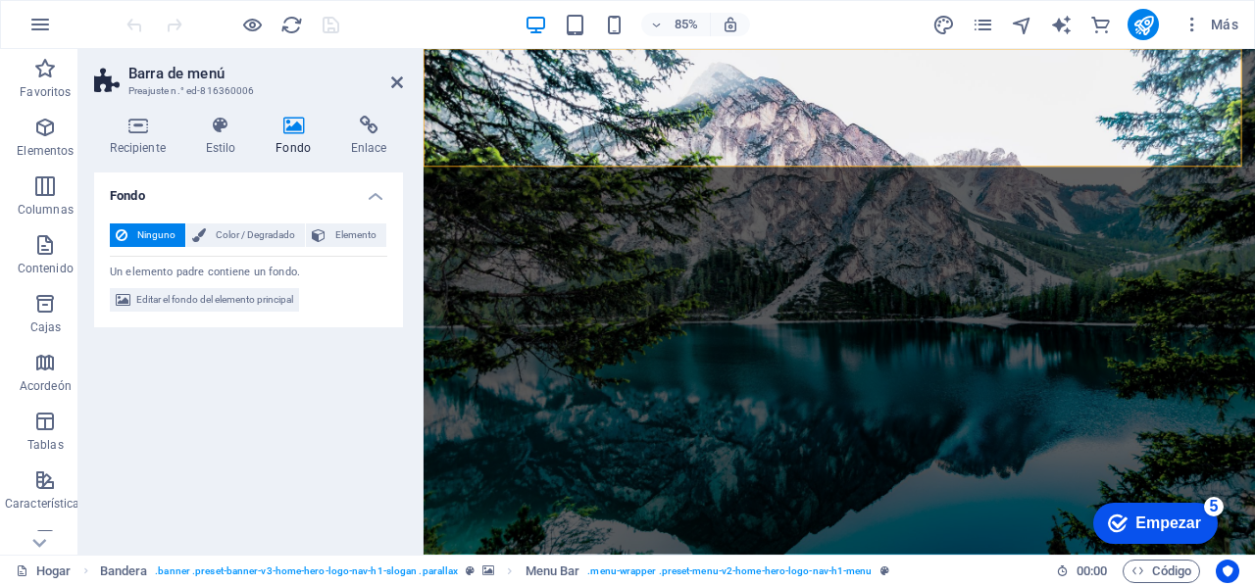
click at [296, 134] on icon at bounding box center [294, 126] width 68 height 20
click at [226, 132] on icon at bounding box center [220, 126] width 63 height 20
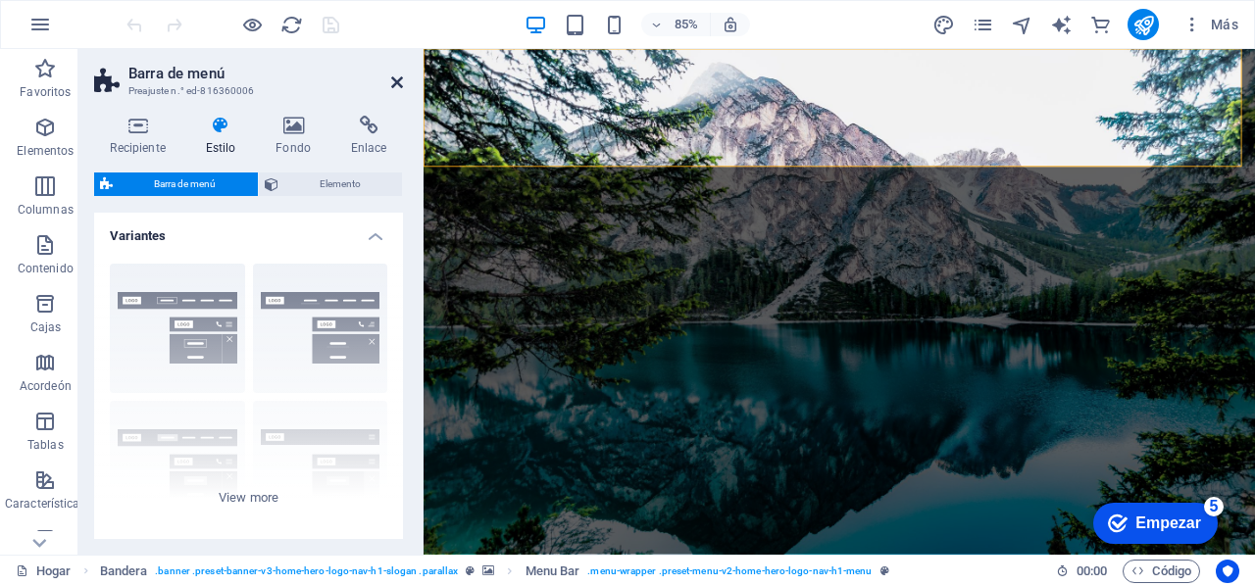
click at [396, 87] on icon at bounding box center [397, 82] width 12 height 16
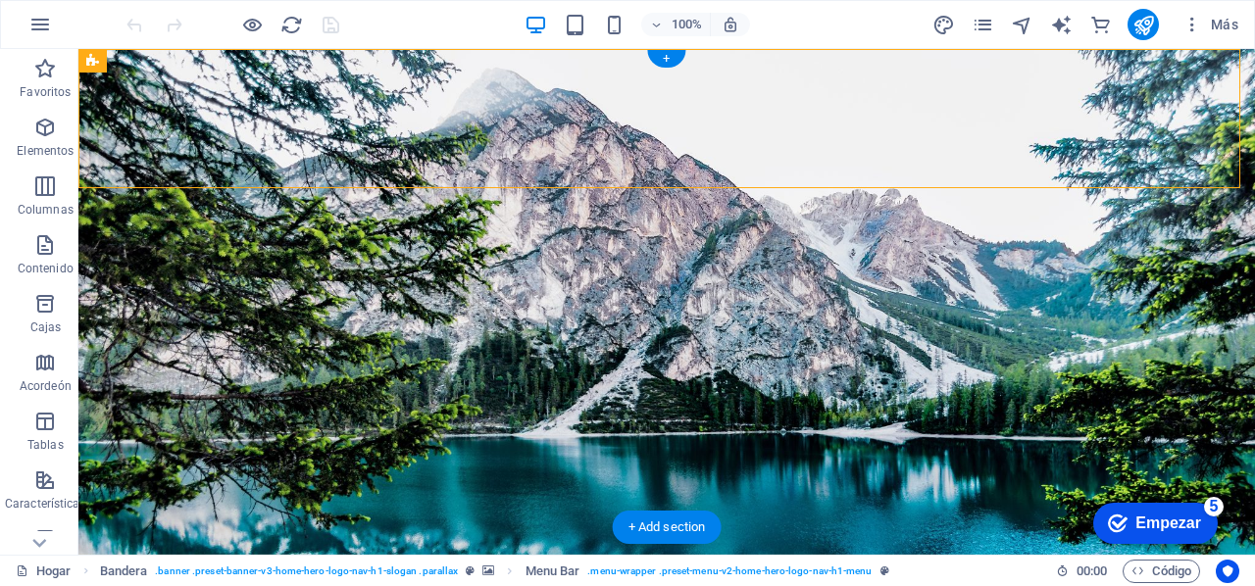
click at [159, 496] on figure at bounding box center [666, 302] width 1176 height 506
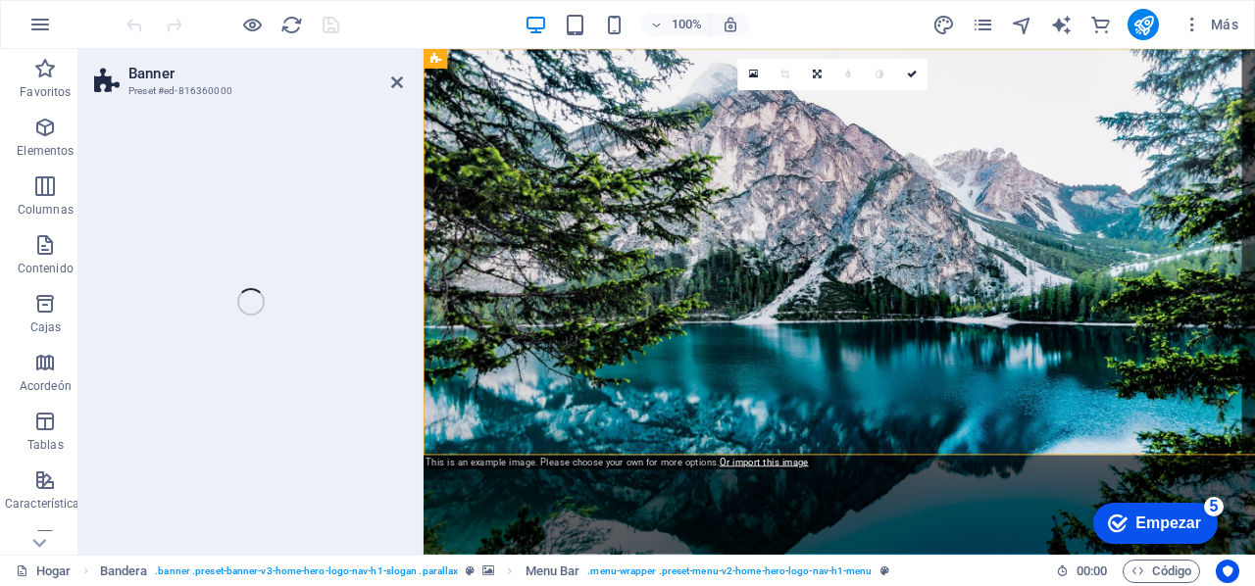
select select "vh"
select select "header"
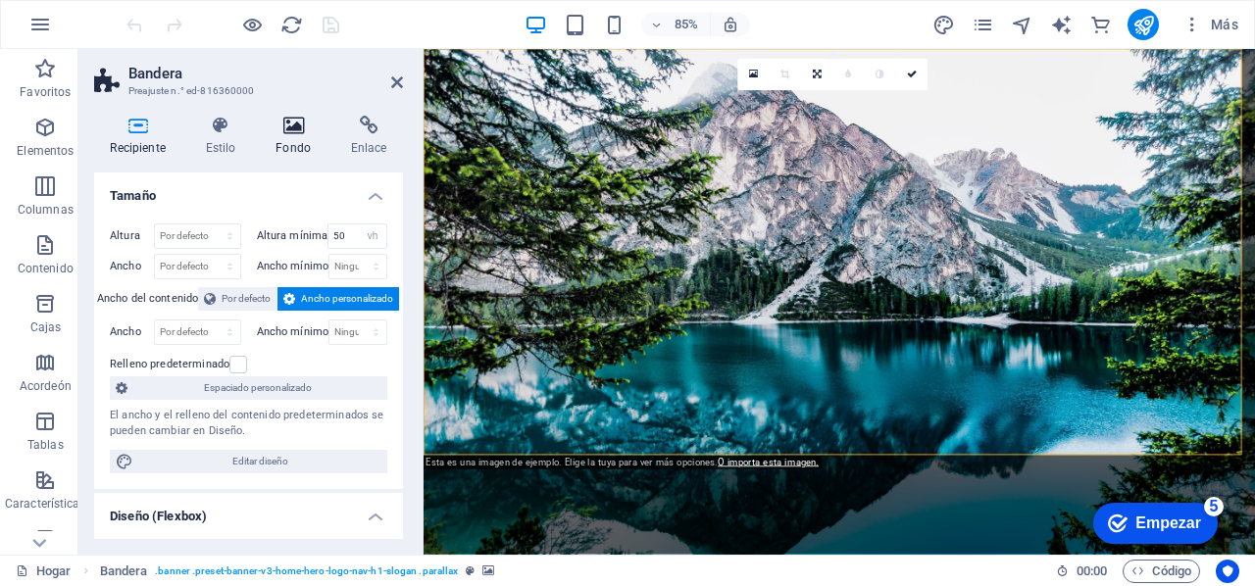
click at [299, 134] on icon at bounding box center [294, 126] width 68 height 20
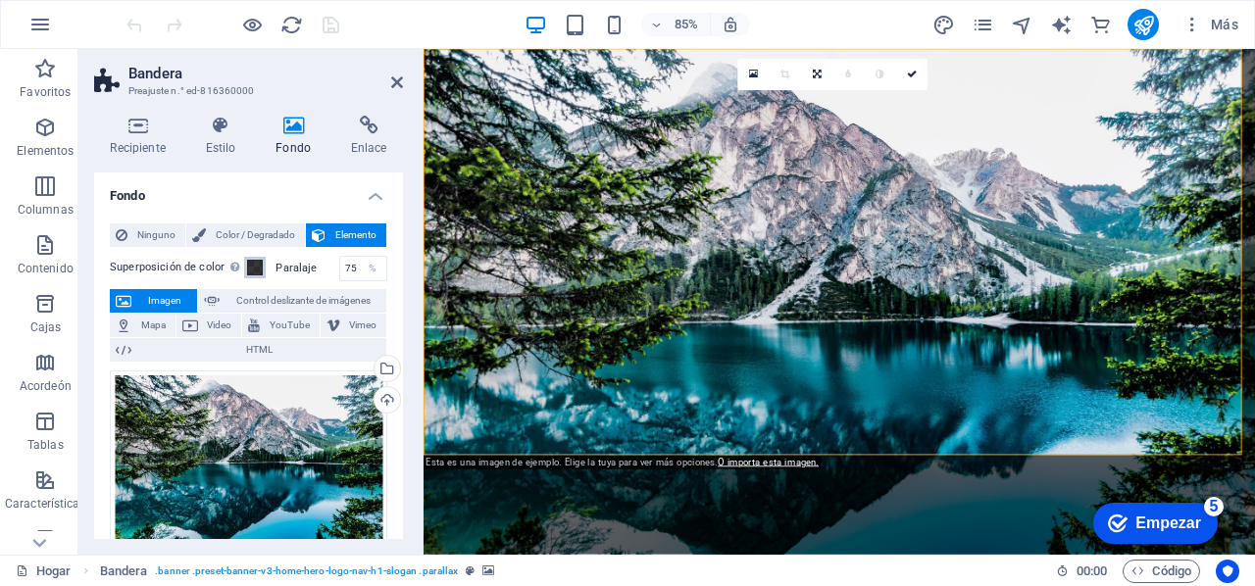
click at [255, 268] on span at bounding box center [255, 268] width 16 height 16
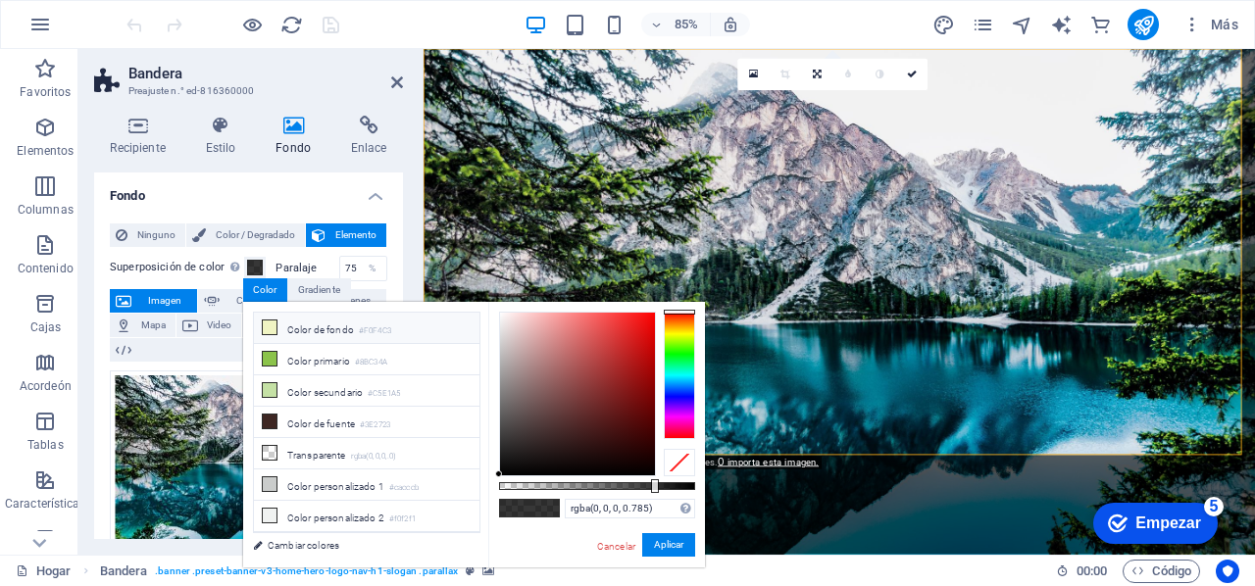
click at [271, 326] on icon at bounding box center [270, 328] width 14 height 14
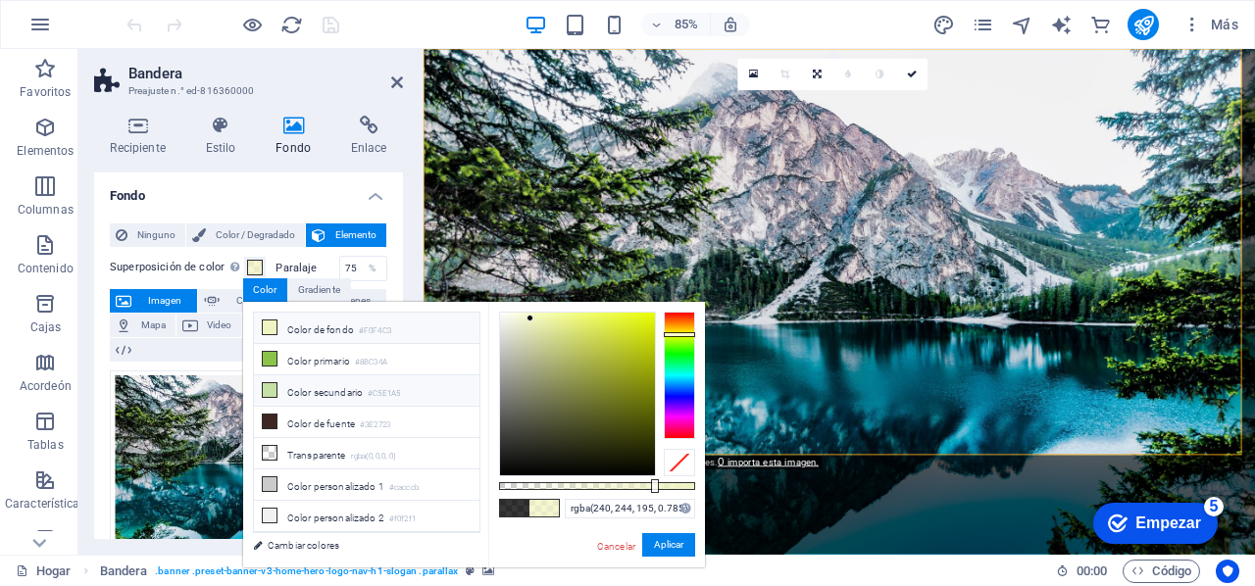
click at [273, 385] on icon at bounding box center [270, 390] width 14 height 14
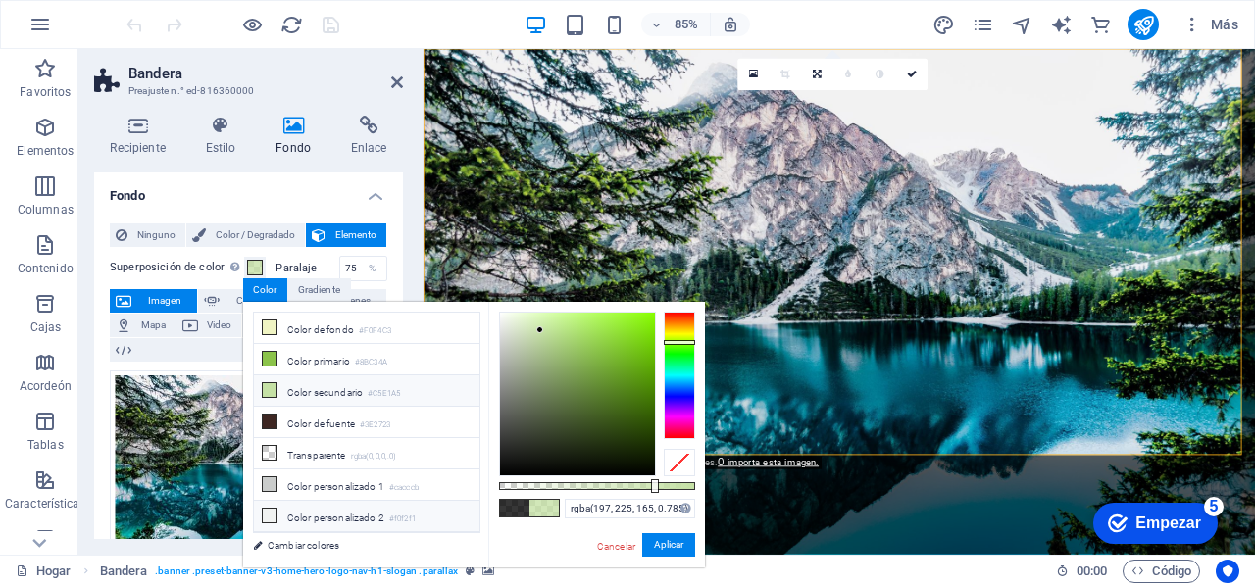
click at [265, 509] on icon at bounding box center [270, 516] width 14 height 14
type input "rgba(240, 242, 241, 0.785)"
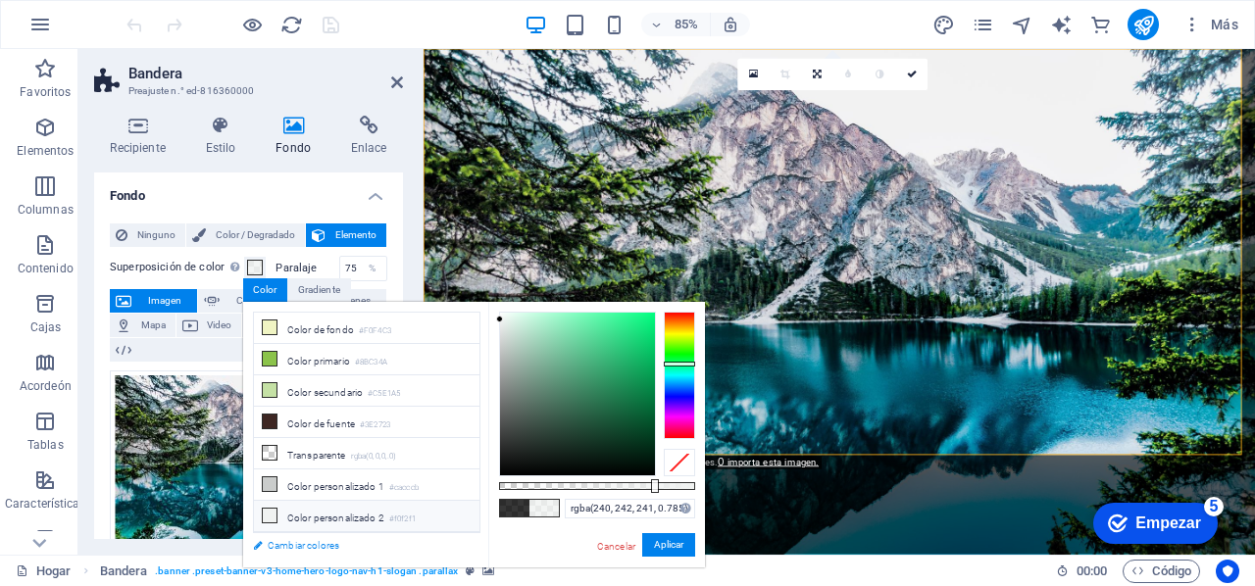
click at [331, 544] on font "Cambiar colores" at bounding box center [304, 545] width 72 height 11
select select "px"
select select "400"
select select "px"
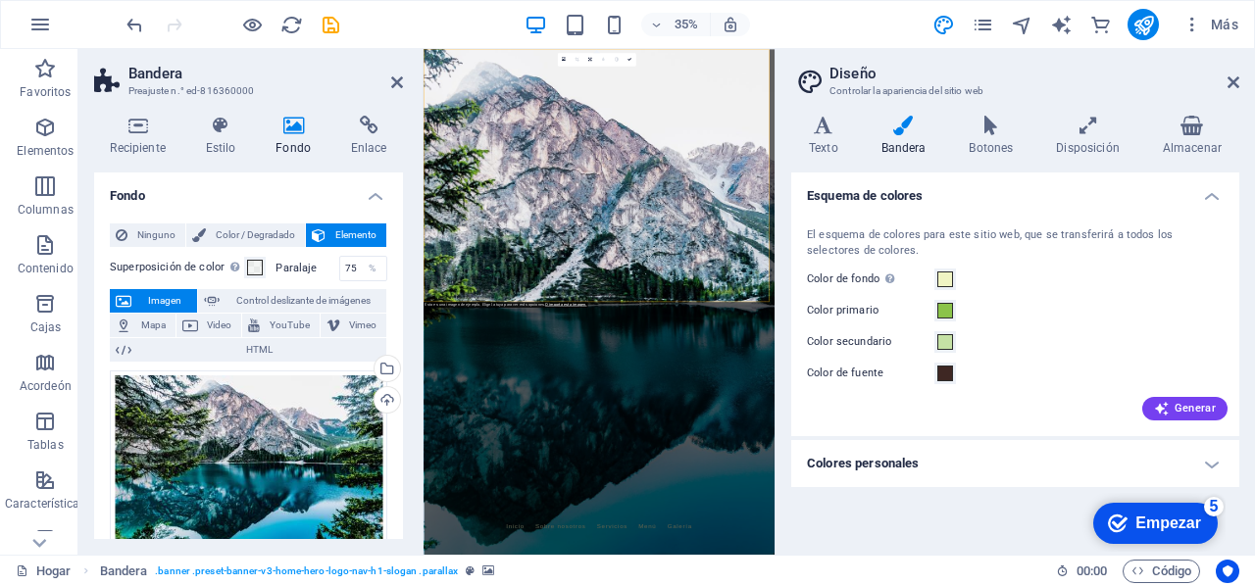
click at [1150, 516] on font "Empezar" at bounding box center [1168, 523] width 66 height 17
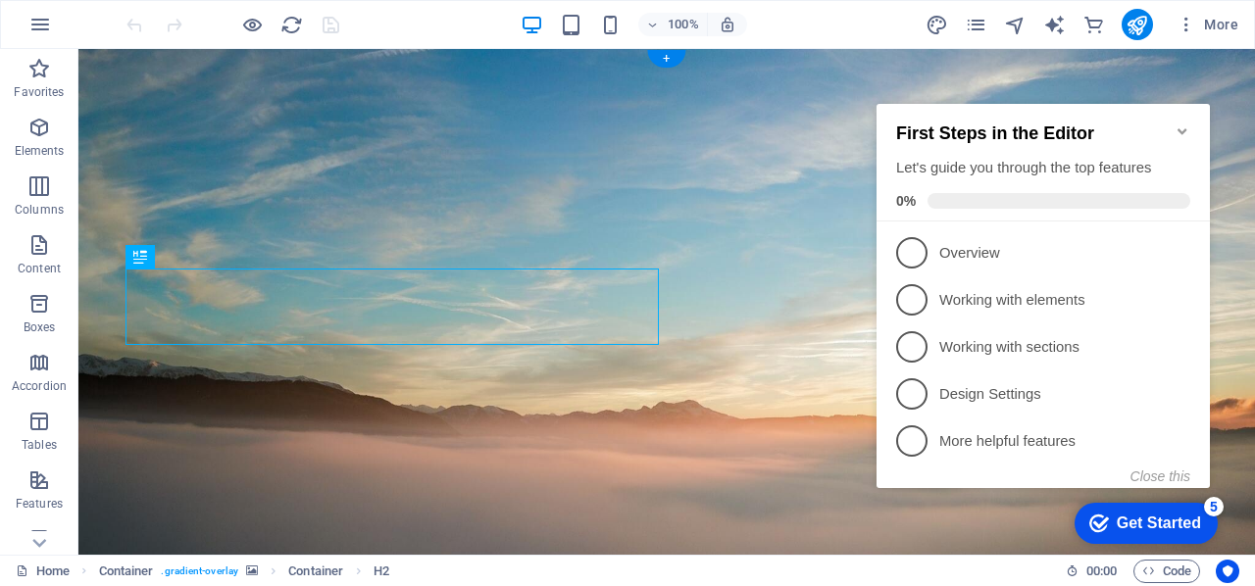
click at [736, 203] on figure at bounding box center [666, 334] width 1176 height 570
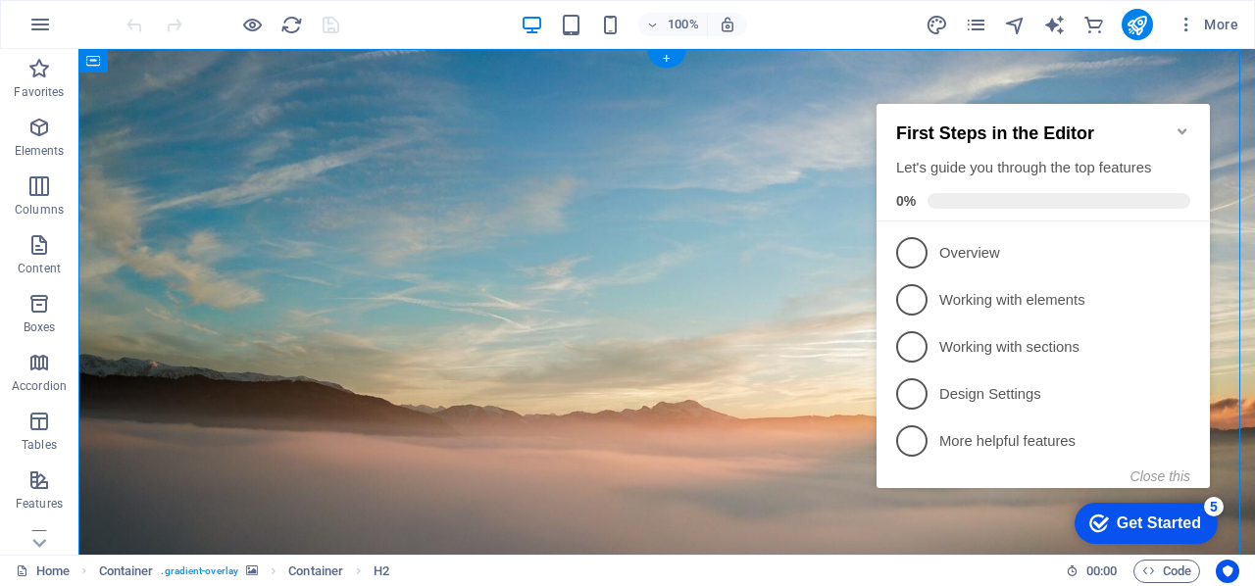
click at [736, 203] on figure at bounding box center [666, 334] width 1176 height 570
select select "header"
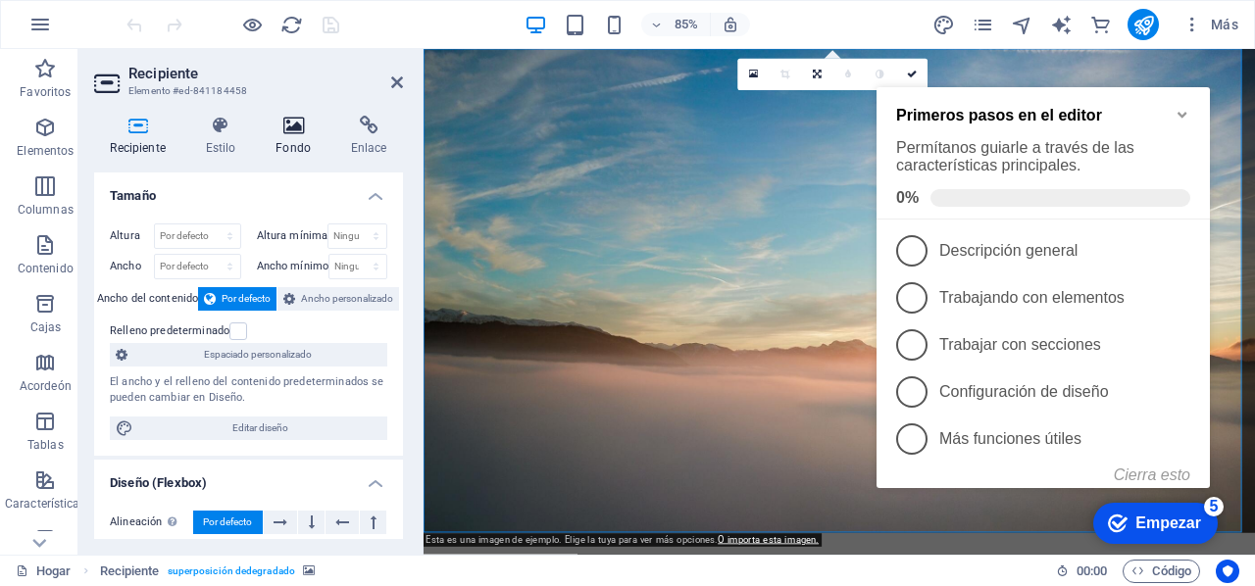
click at [300, 147] on font "Fondo" at bounding box center [292, 148] width 35 height 14
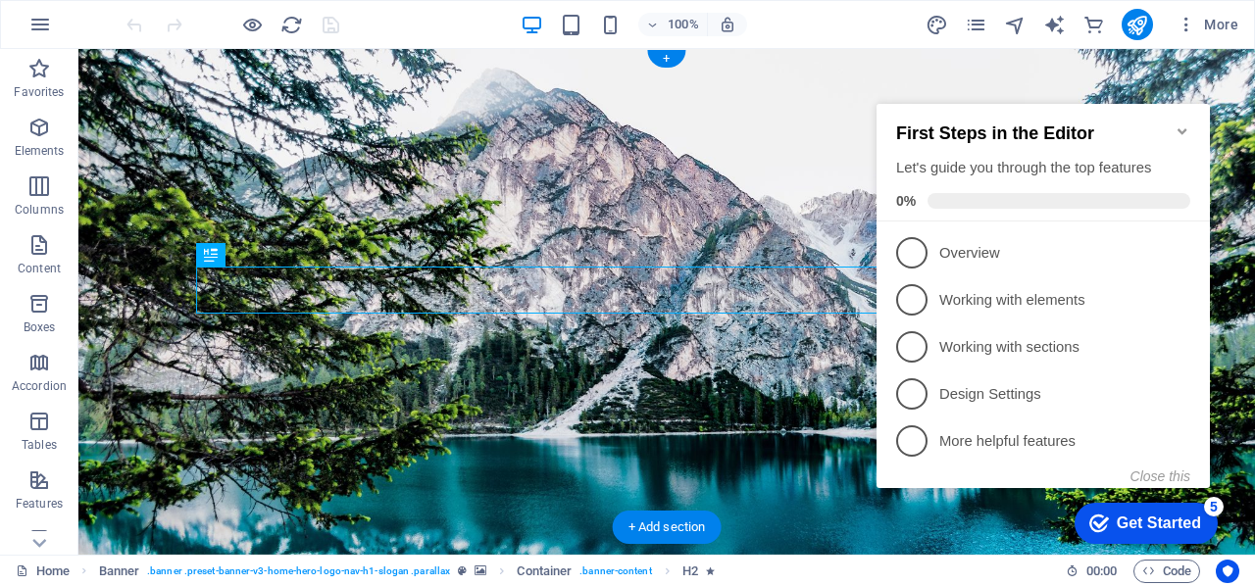
click at [454, 503] on figure at bounding box center [666, 302] width 1176 height 506
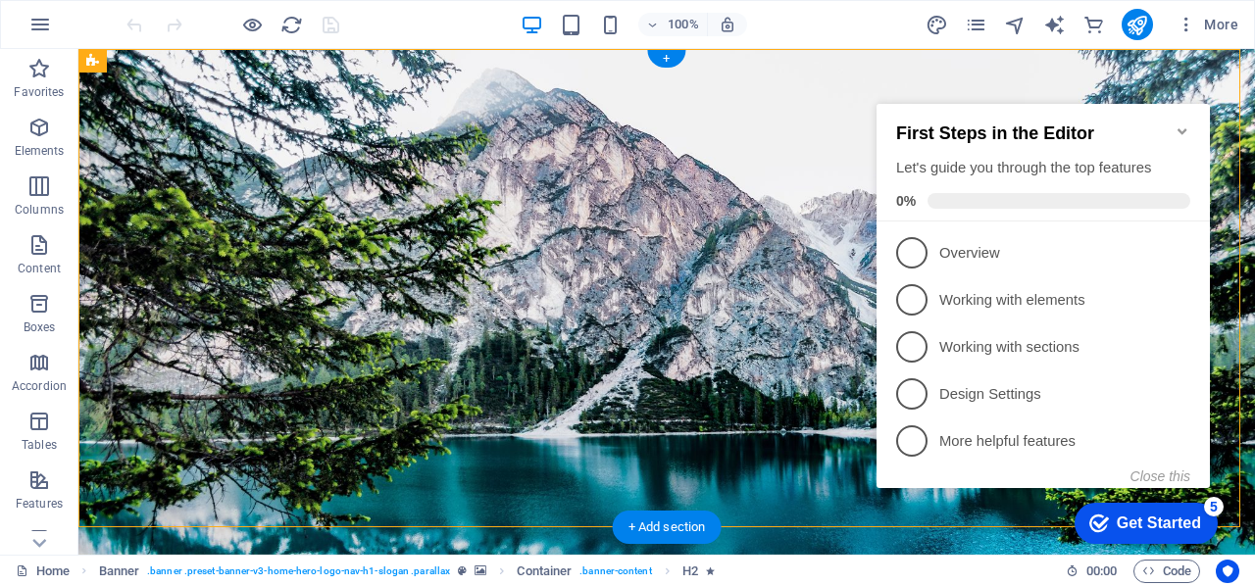
click at [454, 503] on figure at bounding box center [666, 302] width 1176 height 506
select select "vh"
select select "header"
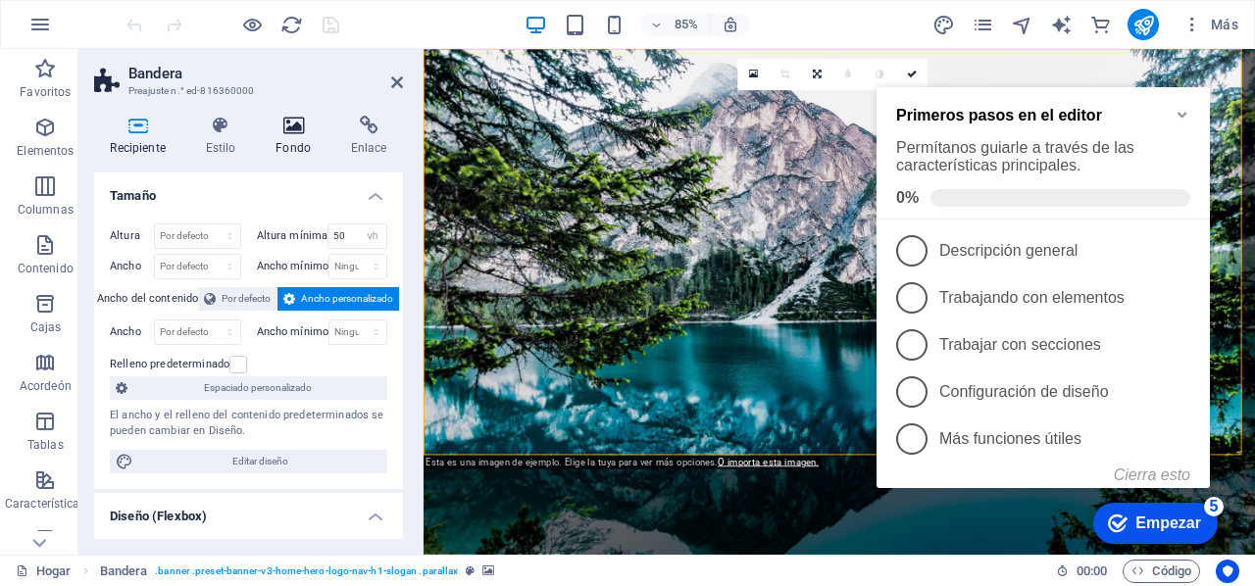
click at [311, 127] on icon at bounding box center [294, 126] width 68 height 20
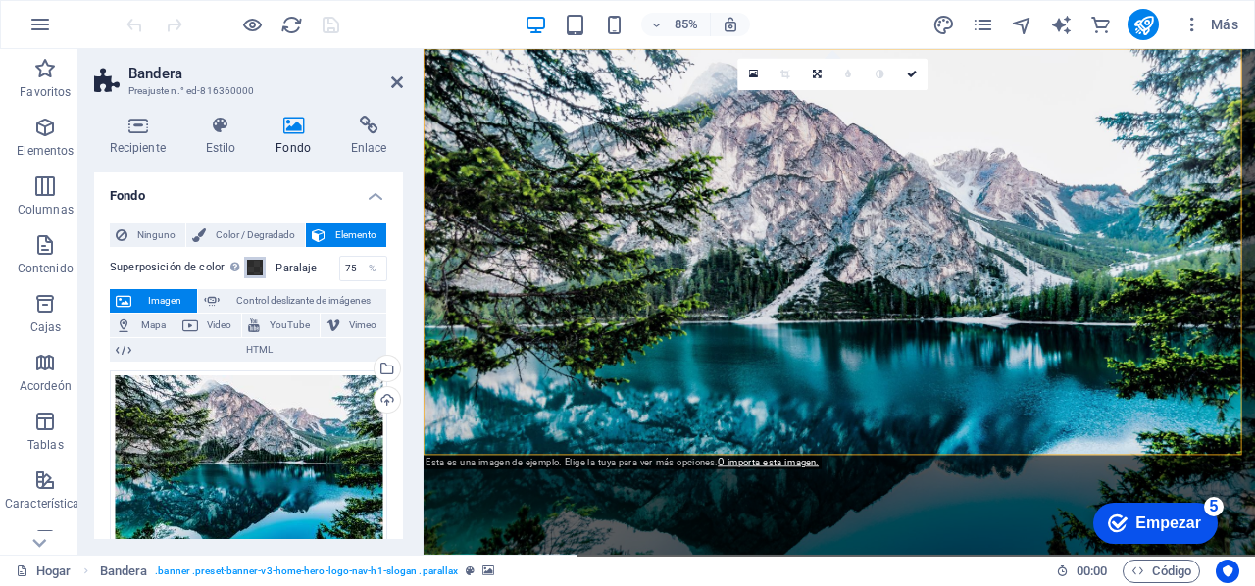
click at [257, 263] on span at bounding box center [255, 268] width 16 height 16
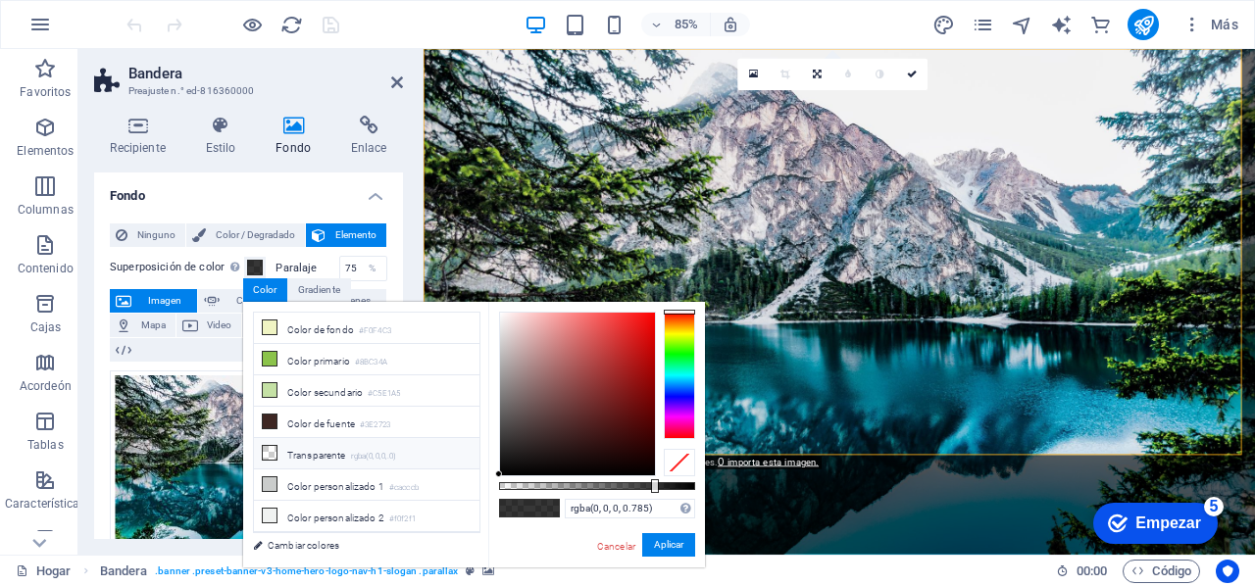
click at [278, 448] on li "Transparente rgba(0,0,0,.0)" at bounding box center [366, 453] width 225 height 31
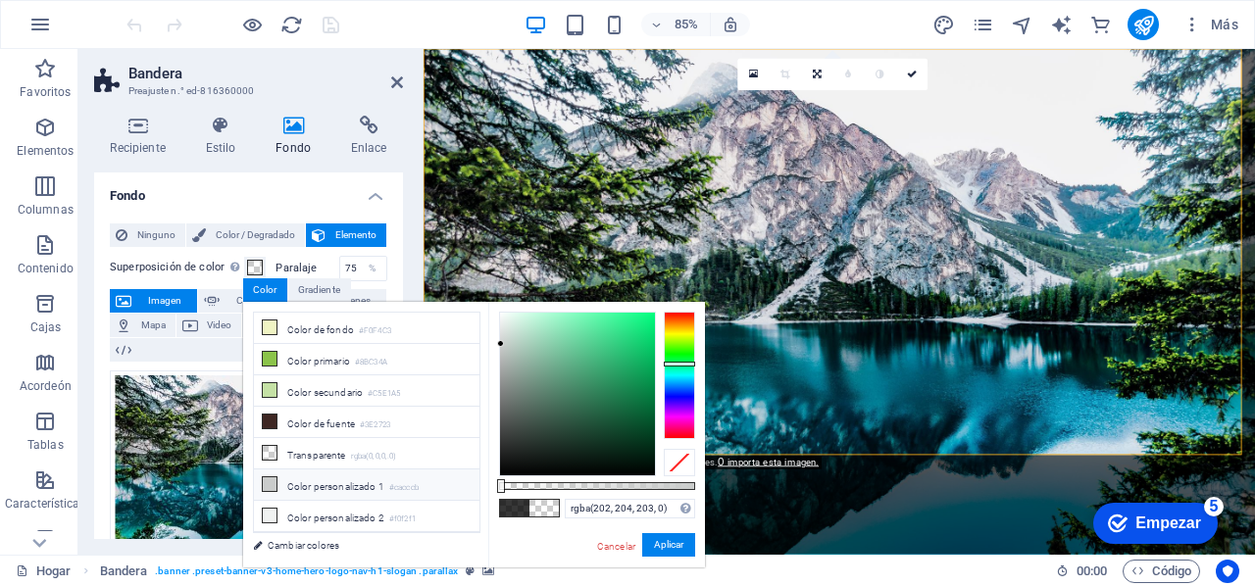
click at [272, 422] on icon at bounding box center [270, 422] width 14 height 14
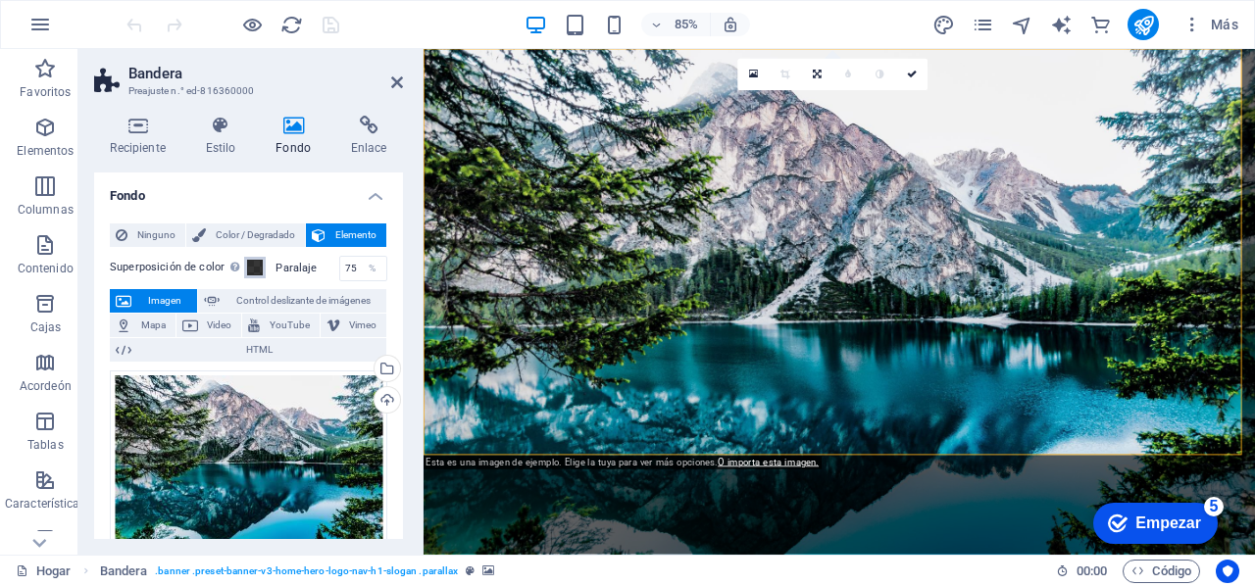
click at [253, 272] on span at bounding box center [255, 268] width 16 height 16
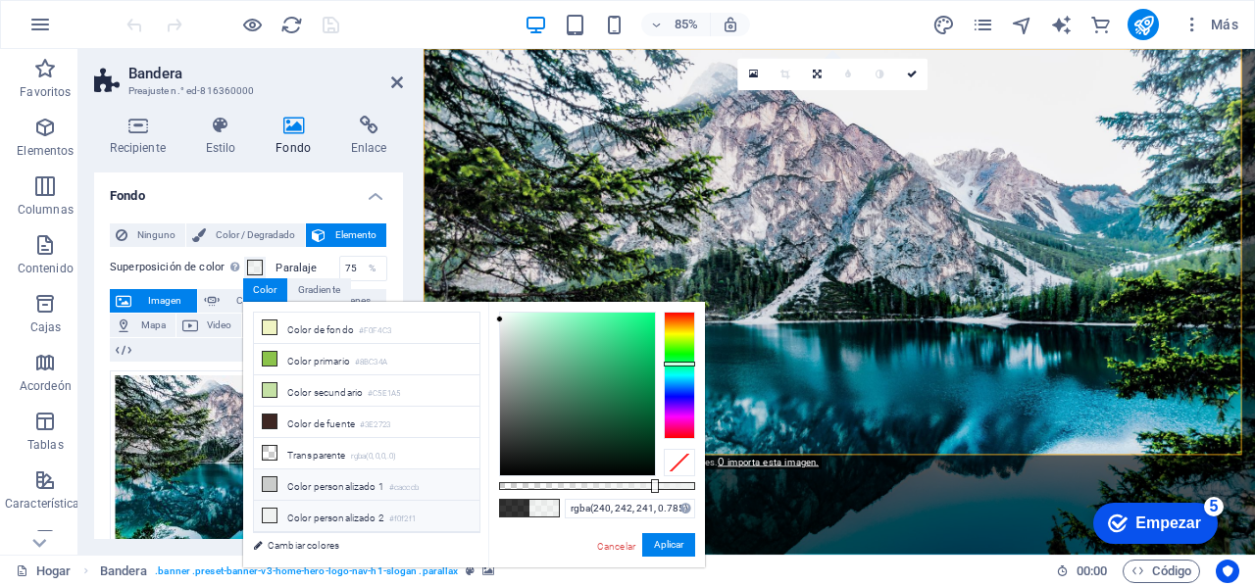
click at [268, 449] on icon at bounding box center [270, 453] width 14 height 14
type input "rgba(0, 0, 0, 0)"
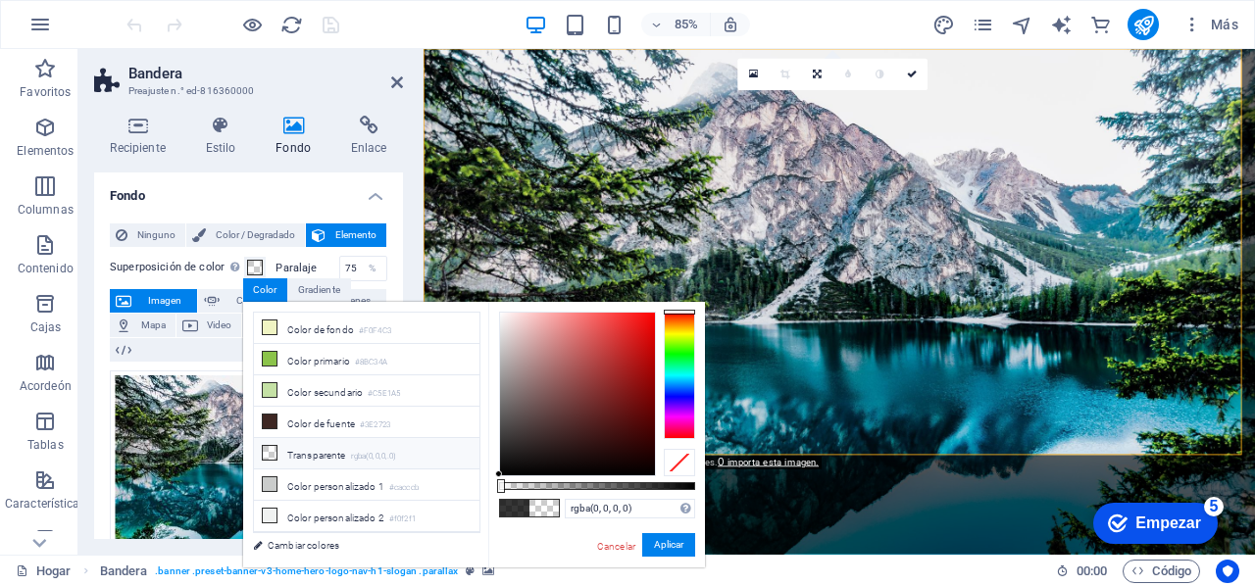
click at [314, 452] on font "Transparente" at bounding box center [316, 455] width 59 height 11
click at [661, 540] on font "Aplicar" at bounding box center [668, 544] width 29 height 11
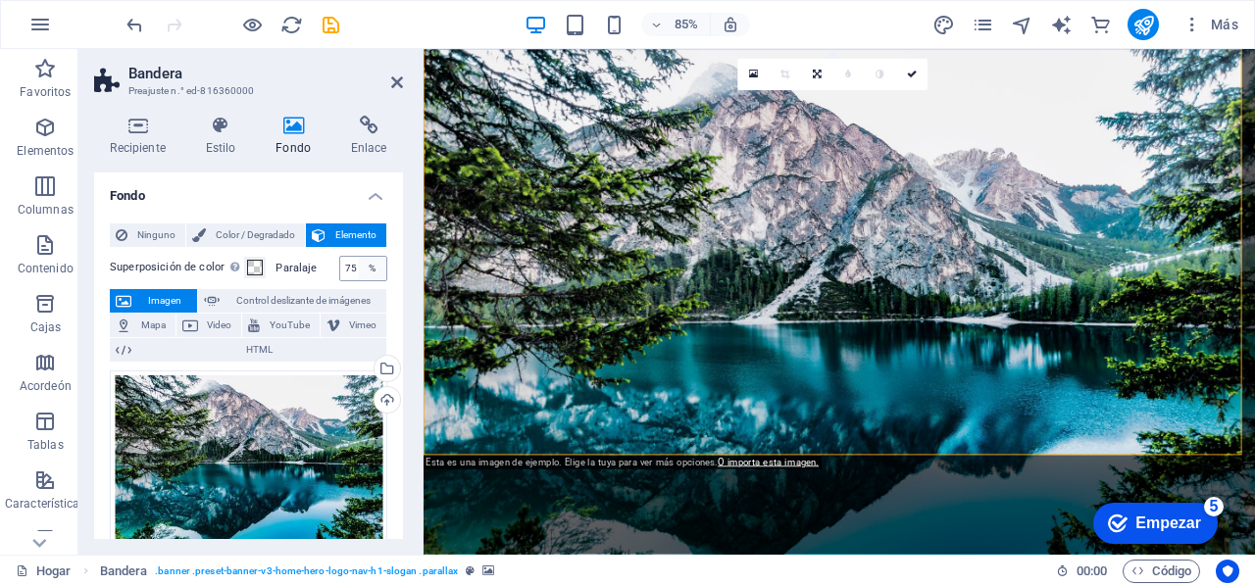
click at [359, 267] on div "%" at bounding box center [372, 269] width 27 height 24
click at [353, 269] on input "75" at bounding box center [363, 269] width 46 height 24
type input "7"
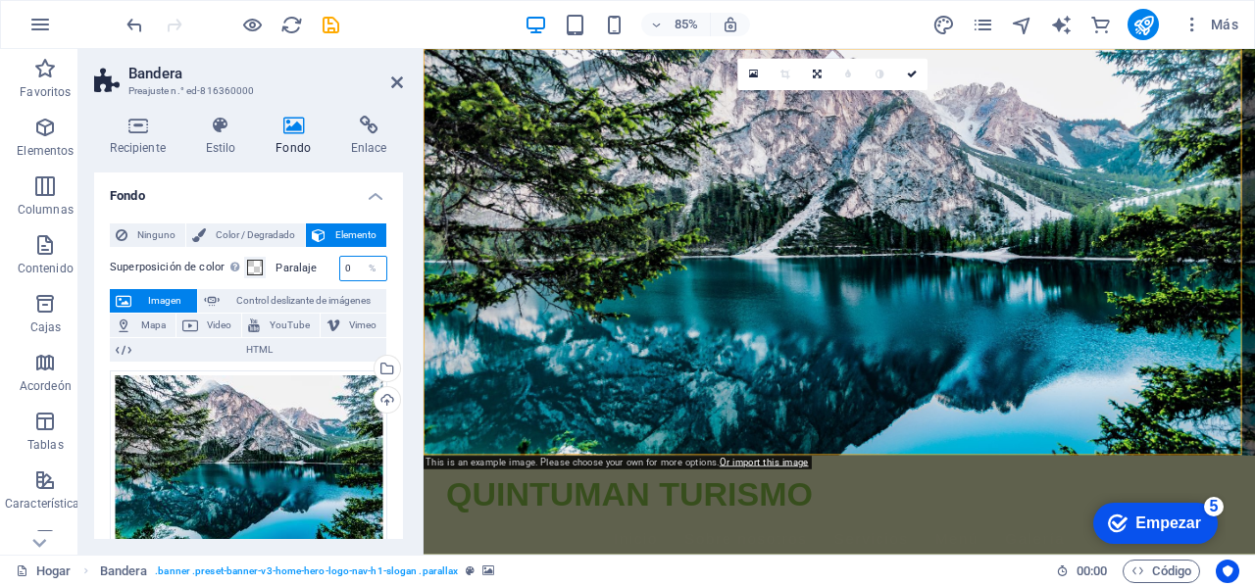
type input "0"
click at [386, 283] on div "Ninguno Color / Degradado Elemento Extender el fondo a ancho completo Superposi…" at bounding box center [248, 577] width 309 height 738
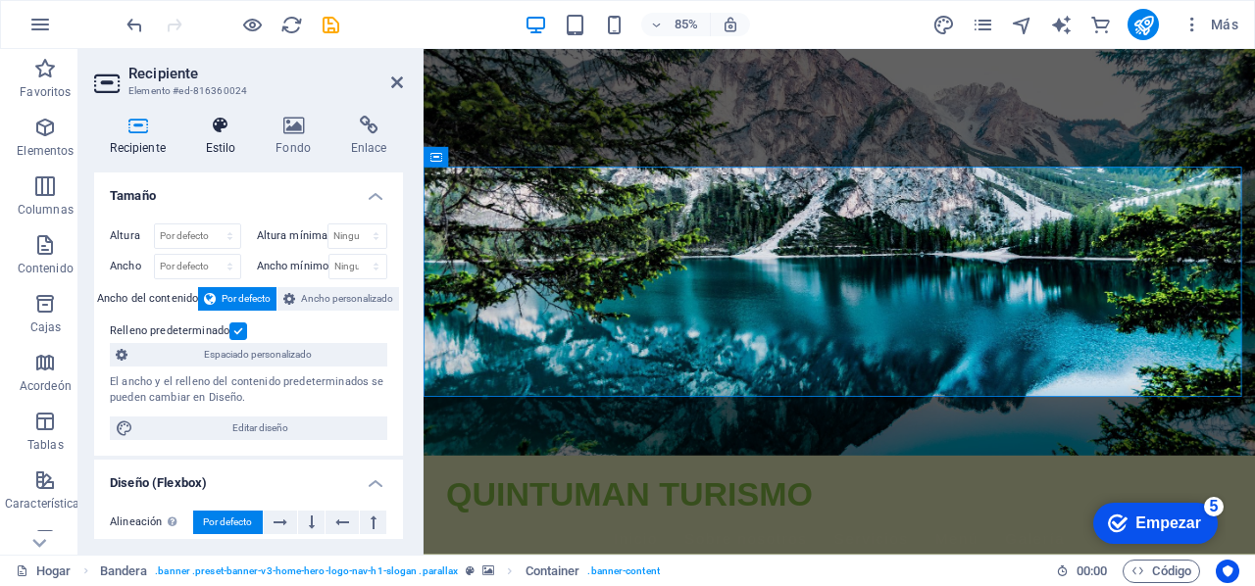
click at [221, 136] on h4 "Estilo" at bounding box center [224, 136] width 71 height 41
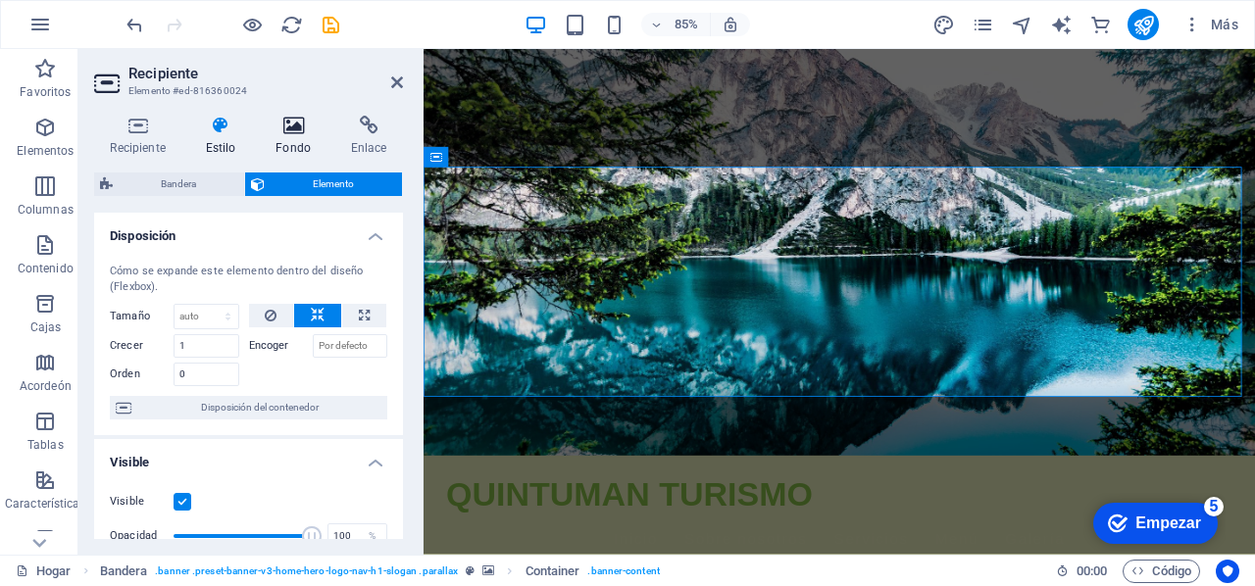
click at [285, 133] on icon at bounding box center [294, 126] width 68 height 20
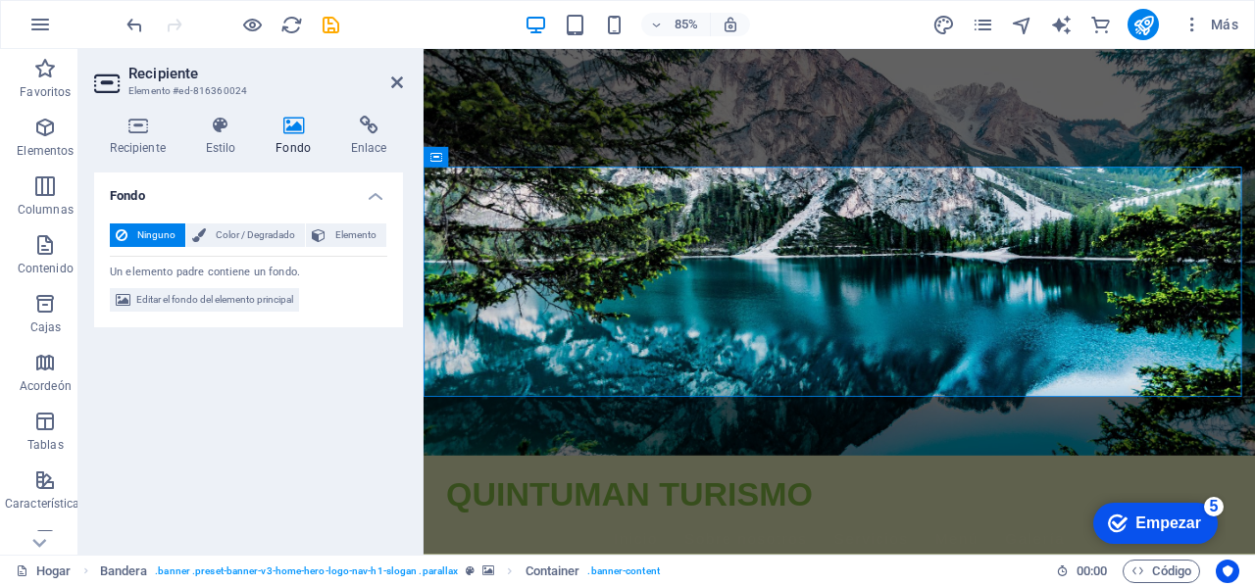
click at [299, 135] on h4 "Fondo" at bounding box center [297, 136] width 75 height 41
click at [644, 501] on figure at bounding box center [912, 288] width 978 height 478
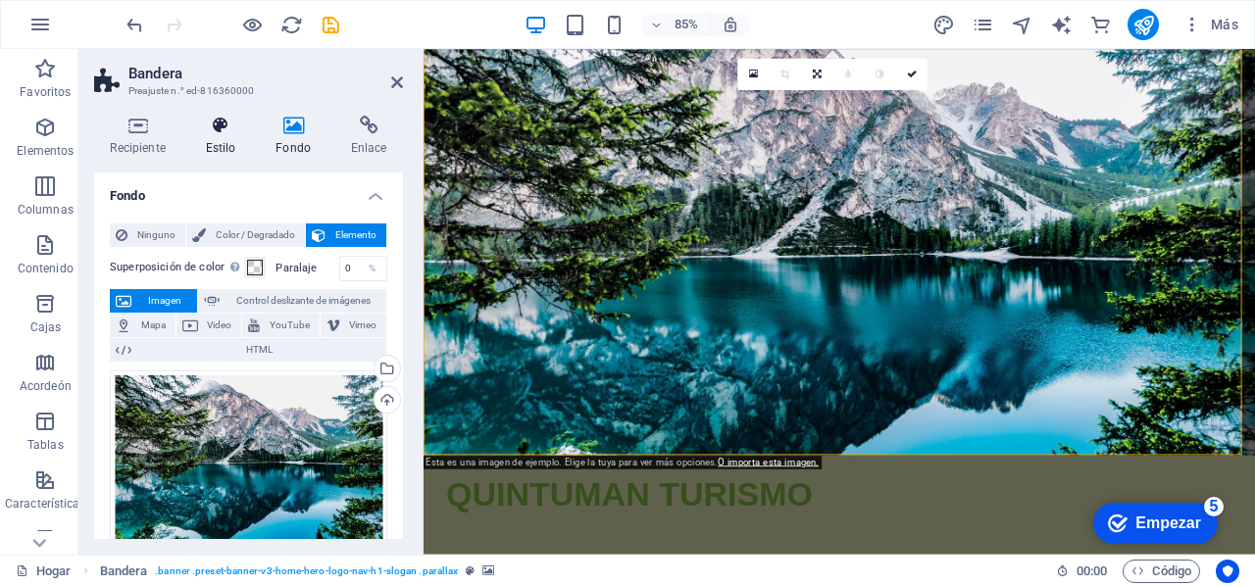
click at [223, 128] on icon at bounding box center [220, 126] width 63 height 20
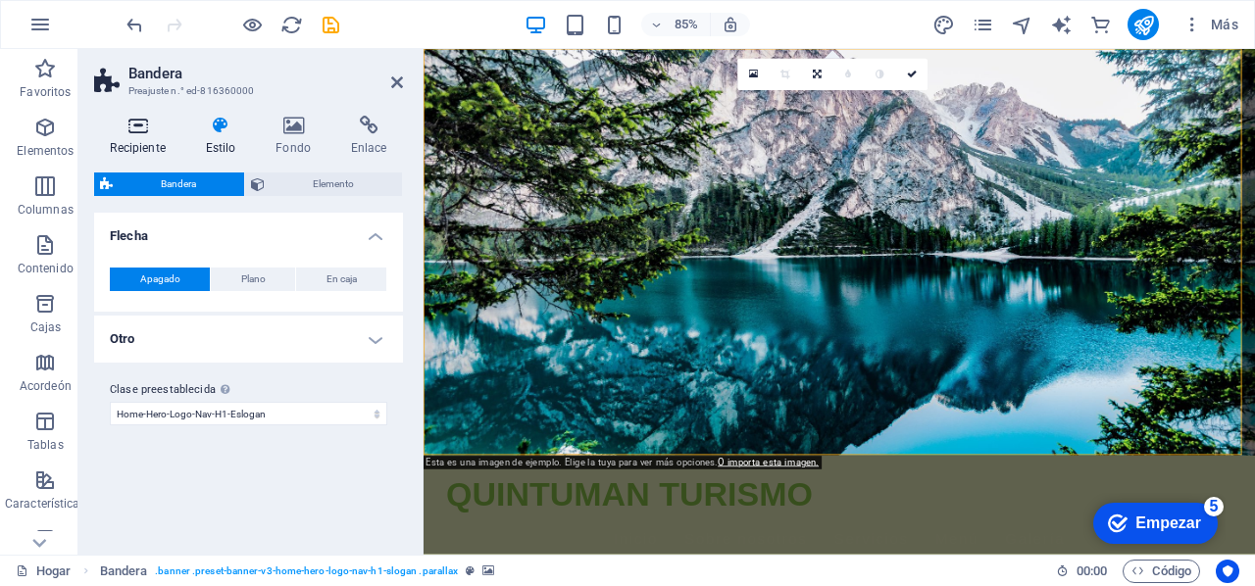
click at [145, 132] on icon at bounding box center [137, 126] width 87 height 20
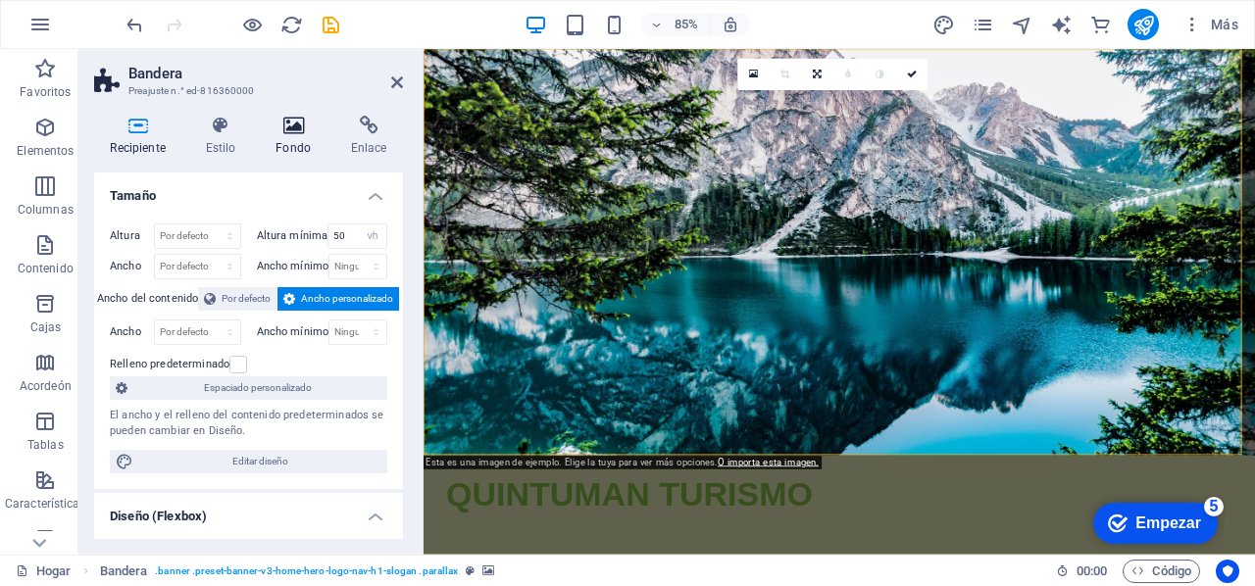
click at [296, 140] on h4 "Fondo" at bounding box center [297, 136] width 75 height 41
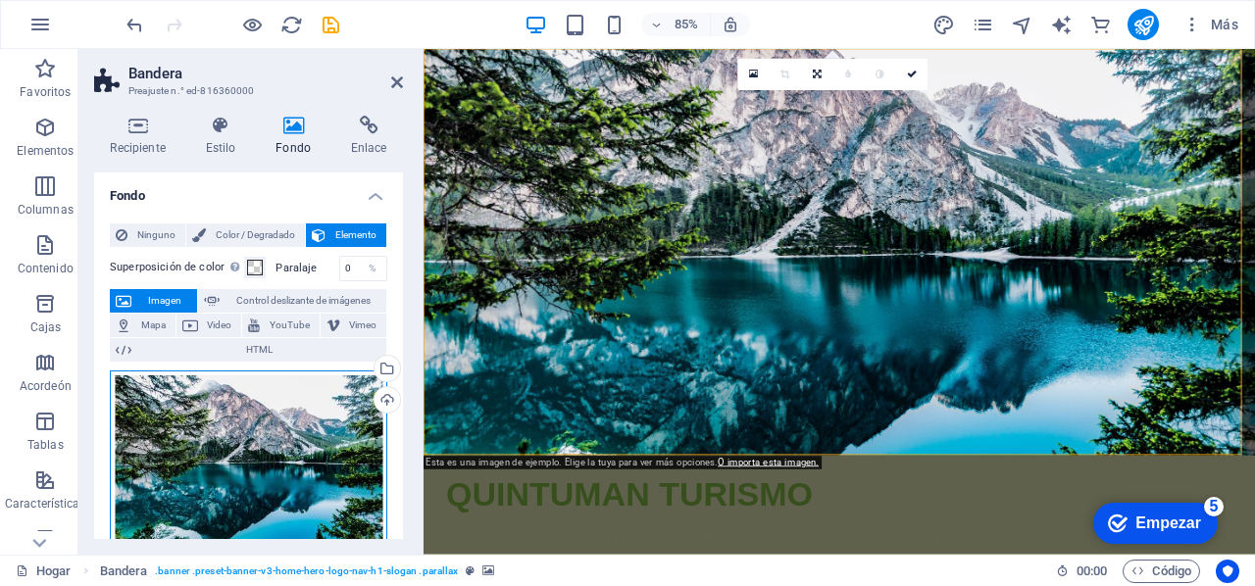
click at [305, 447] on div "Arrastre los archivos aquí, haga clic para elegir archivos o seleccione archivo…" at bounding box center [248, 462] width 277 height 182
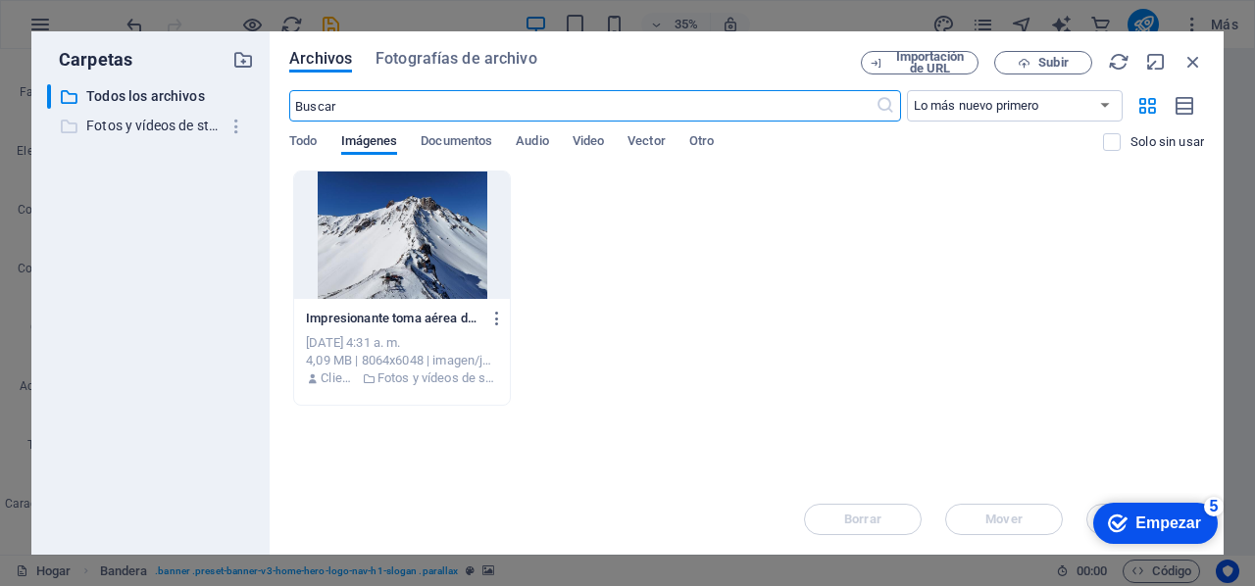
click at [161, 123] on font "Fotos y vídeos de stock" at bounding box center [158, 126] width 144 height 16
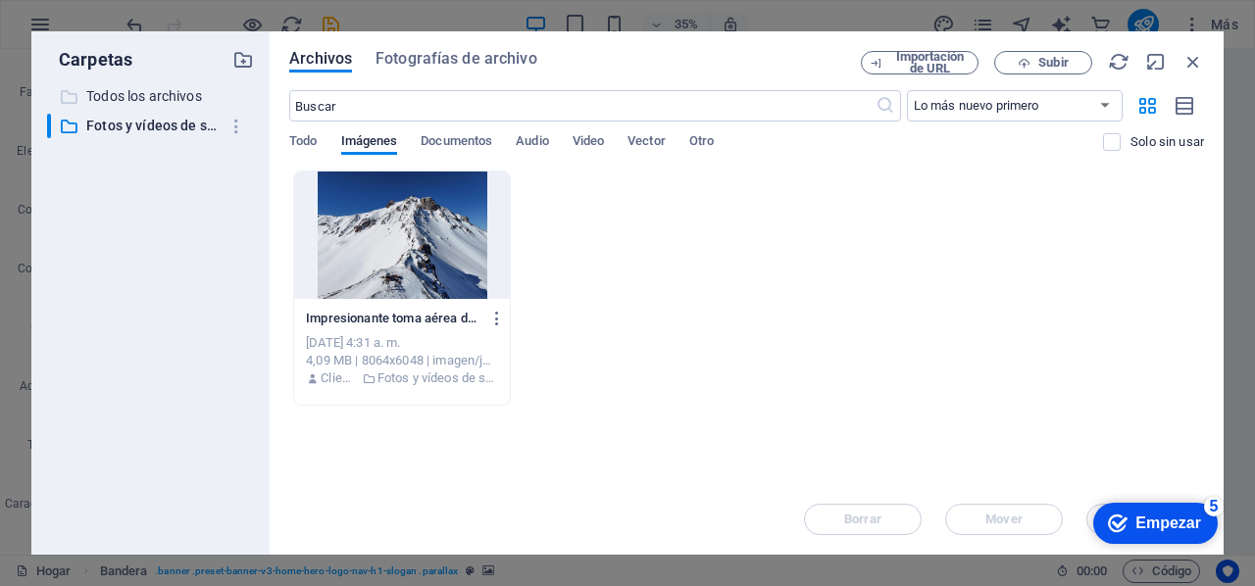
click at [149, 92] on font "Todos los archivos" at bounding box center [144, 96] width 116 height 16
click at [458, 145] on font "Documentos" at bounding box center [457, 140] width 72 height 15
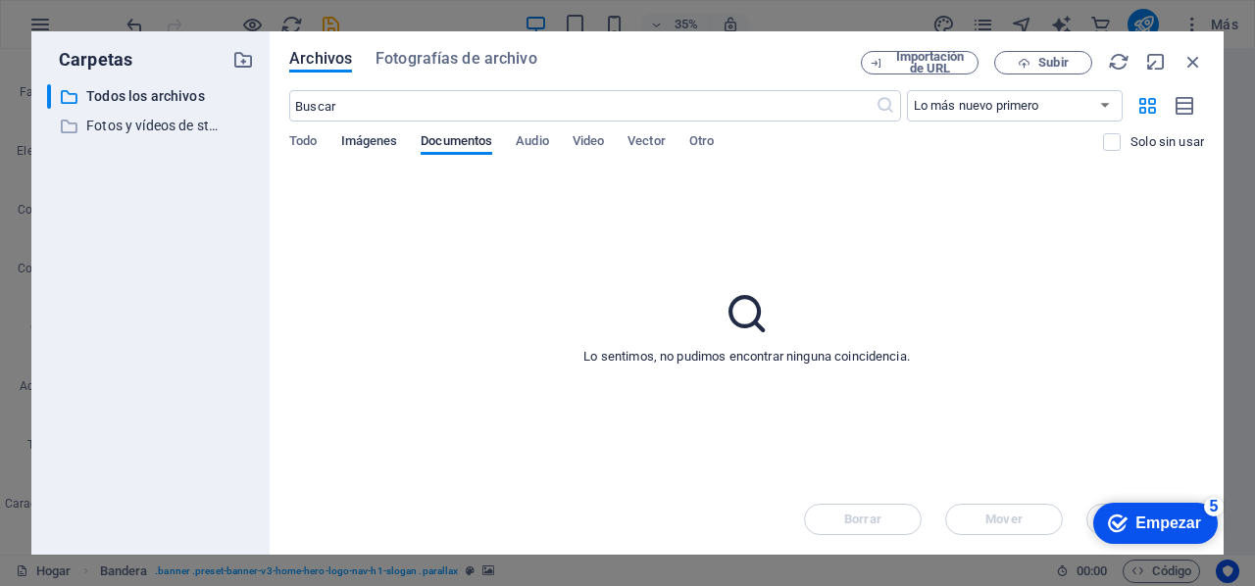
click at [369, 141] on font "Imágenes" at bounding box center [369, 140] width 57 height 15
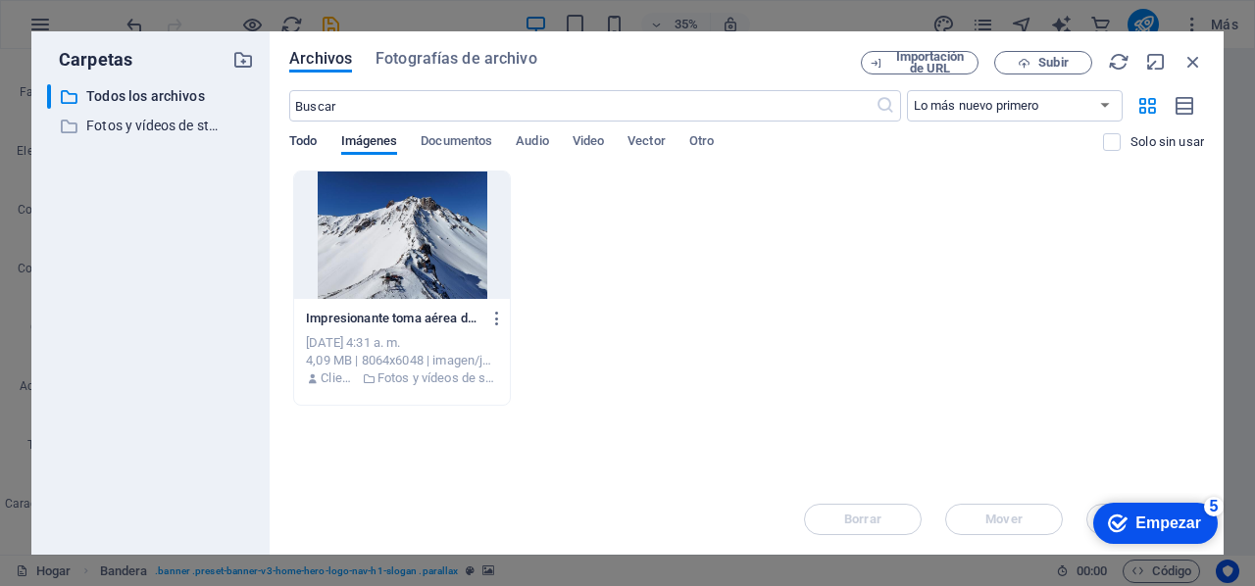
click at [312, 142] on font "Todo" at bounding box center [302, 140] width 27 height 15
click at [307, 137] on font "Todo" at bounding box center [302, 140] width 27 height 15
click at [438, 60] on font "Fotografías de archivo" at bounding box center [456, 58] width 162 height 19
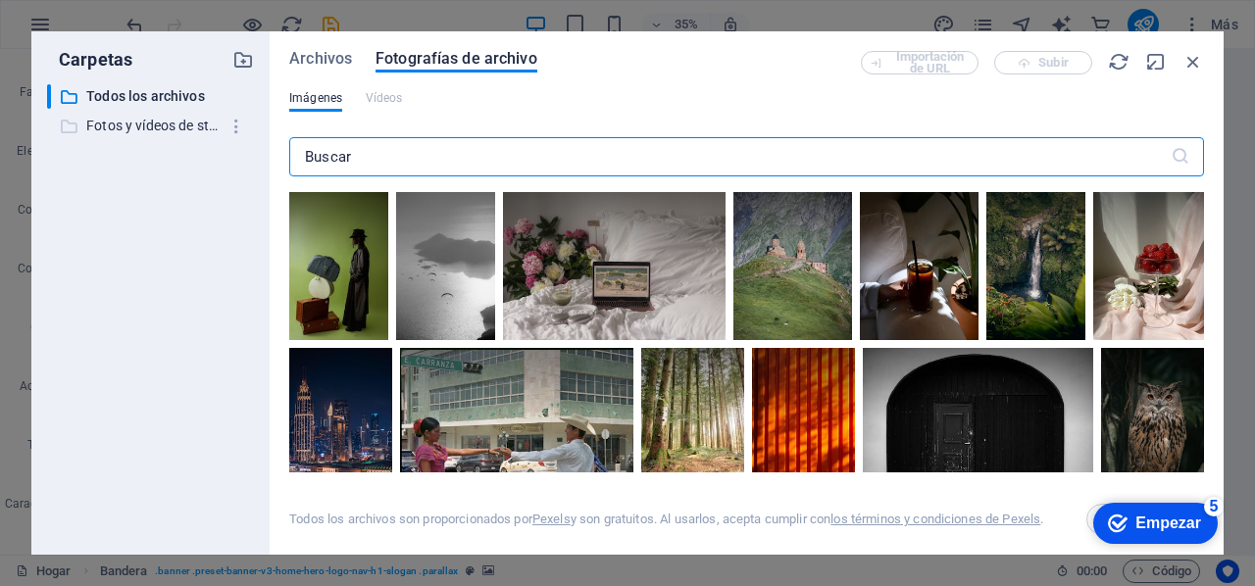
click at [173, 121] on font "Fotos y vídeos de stock" at bounding box center [158, 126] width 144 height 16
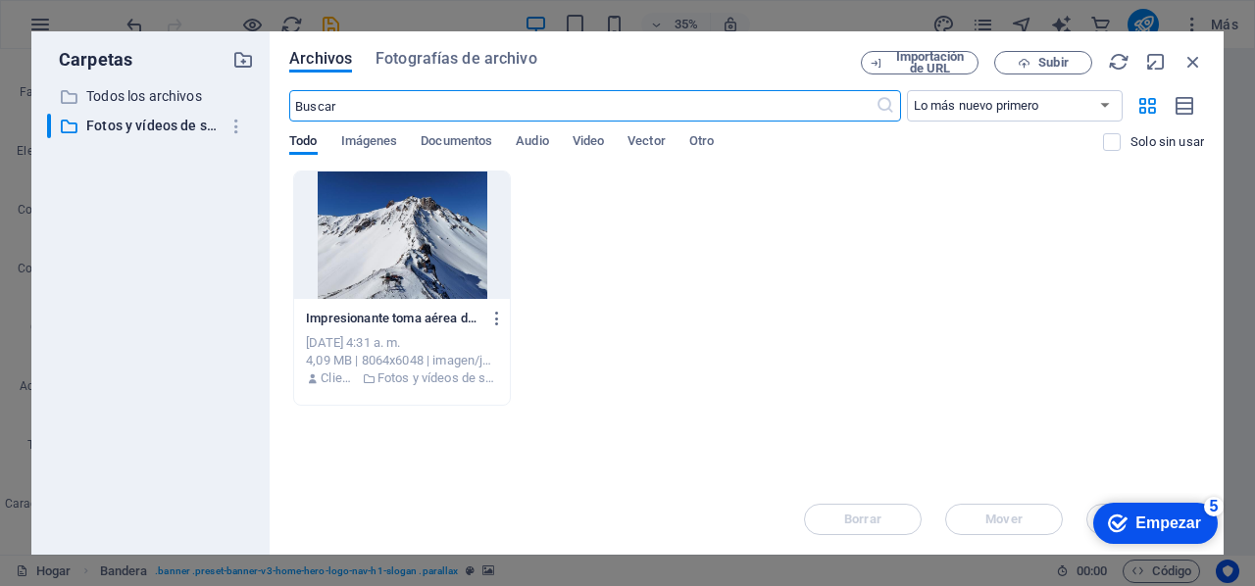
click at [395, 218] on div at bounding box center [402, 235] width 216 height 127
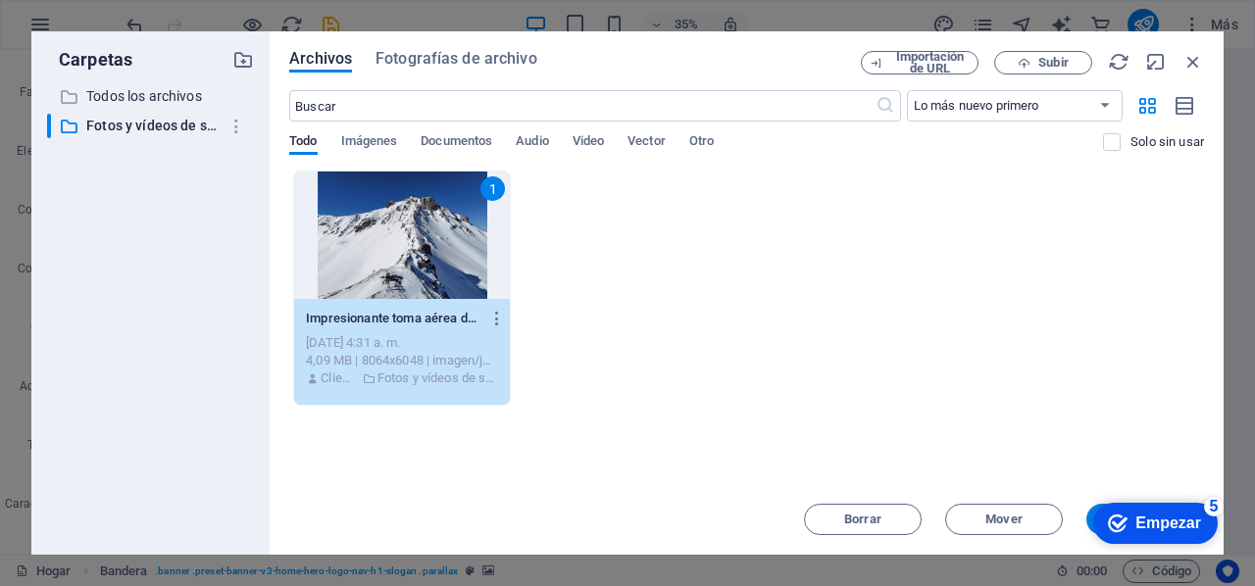
click at [1141, 515] on font "Empezar" at bounding box center [1168, 523] width 66 height 17
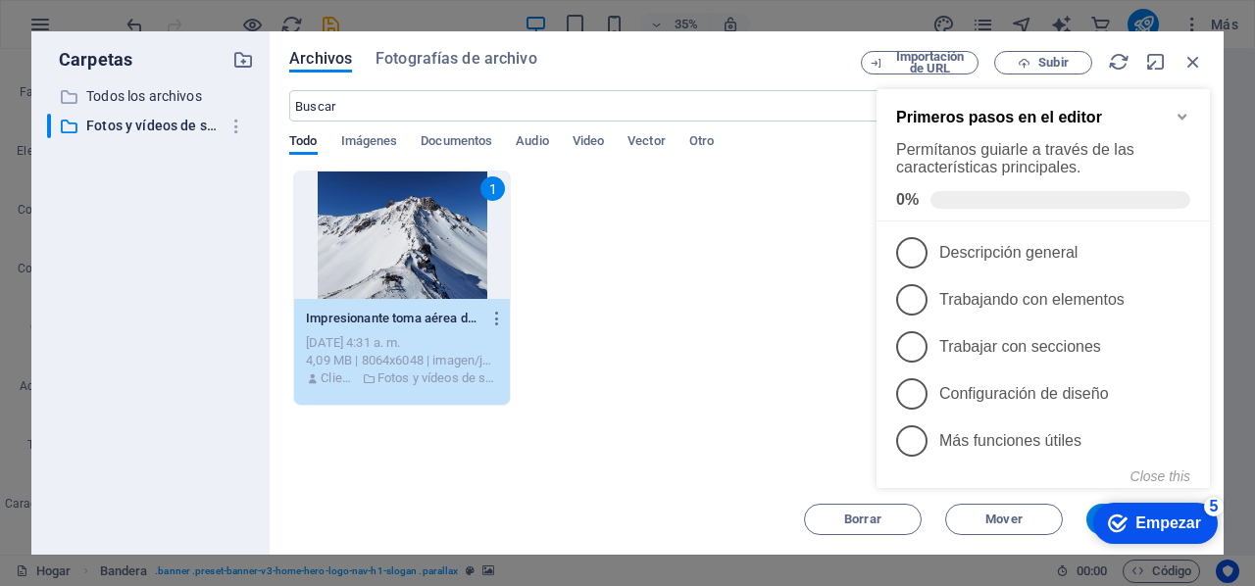
click at [1189, 66] on div "checkmark Empezar 5 Primeros pasos en el editor Permítanos guiarle a través de …" at bounding box center [1046, 309] width 357 height 486
click at [1195, 62] on icon "button" at bounding box center [1193, 62] width 22 height 22
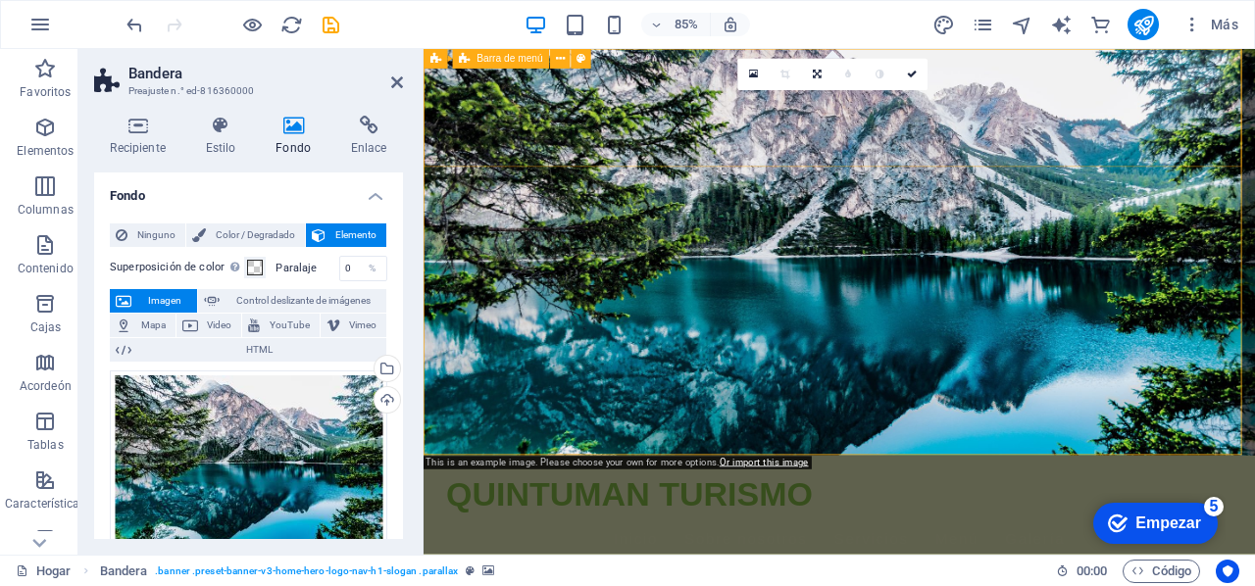
click at [1254, 527] on div "[PERSON_NAME] TURISMO Inicio Sobre nosotros Servicios Menú Galería" at bounding box center [912, 596] width 978 height 139
